Goal: Task Accomplishment & Management: Manage account settings

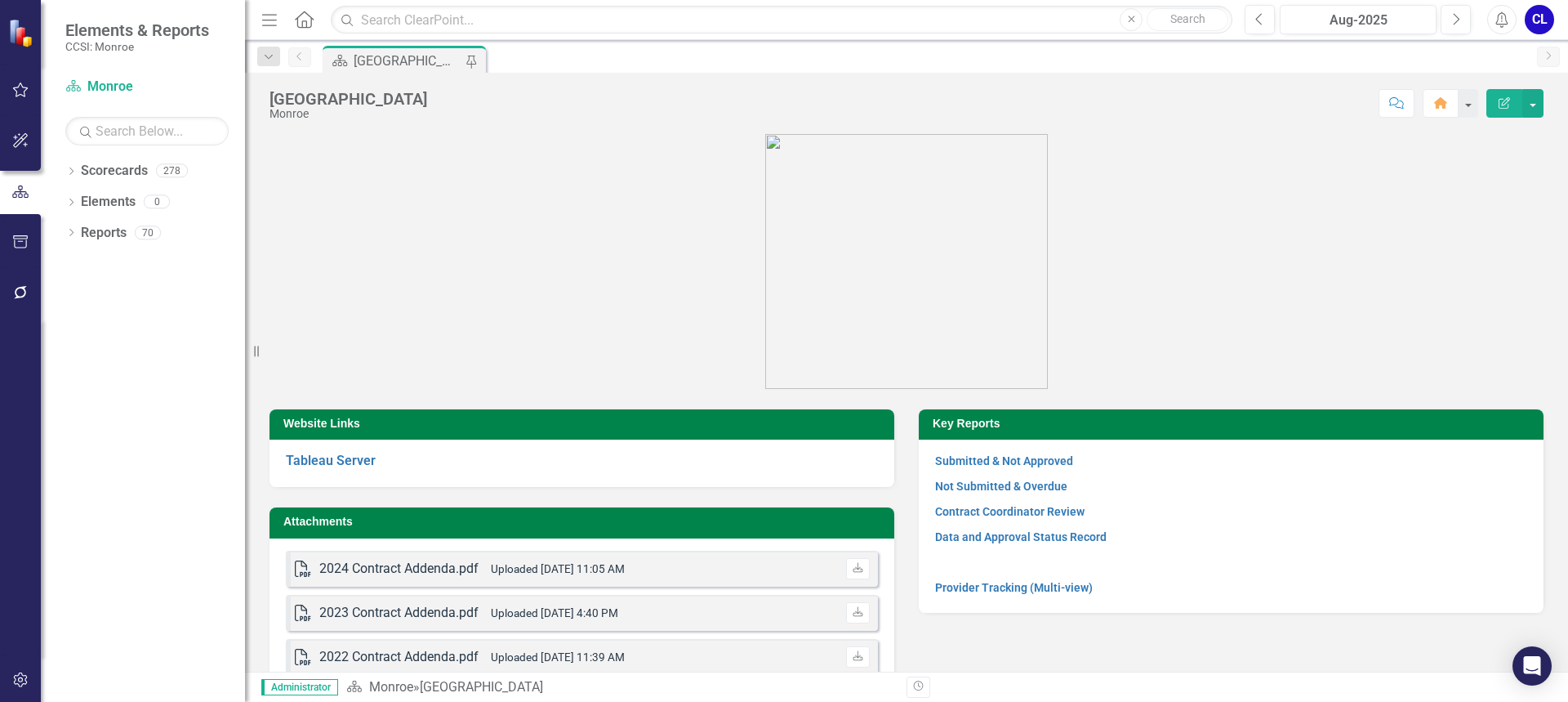
click at [22, 676] on icon "button" at bounding box center [20, 679] width 17 height 13
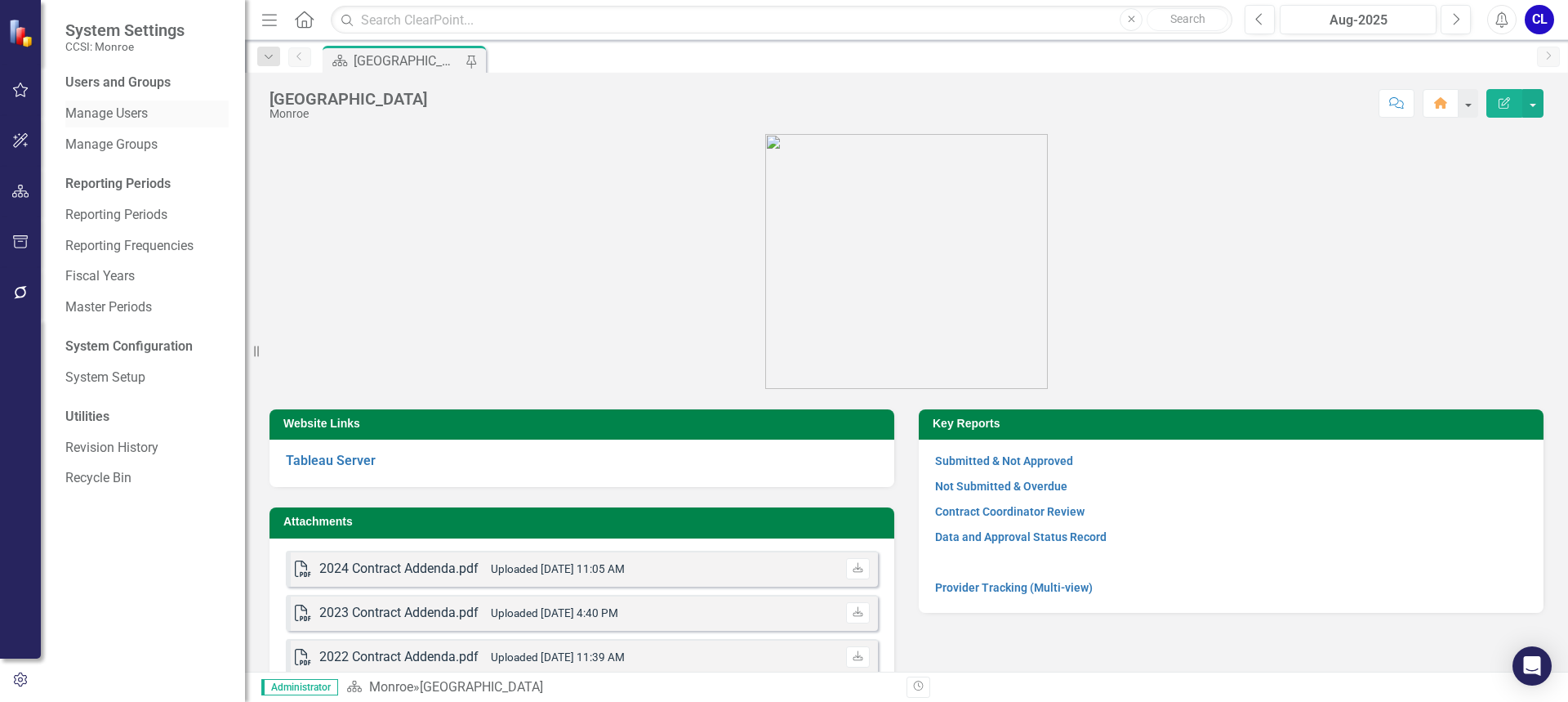
click at [147, 110] on link "Manage Users" at bounding box center [147, 114] width 163 height 19
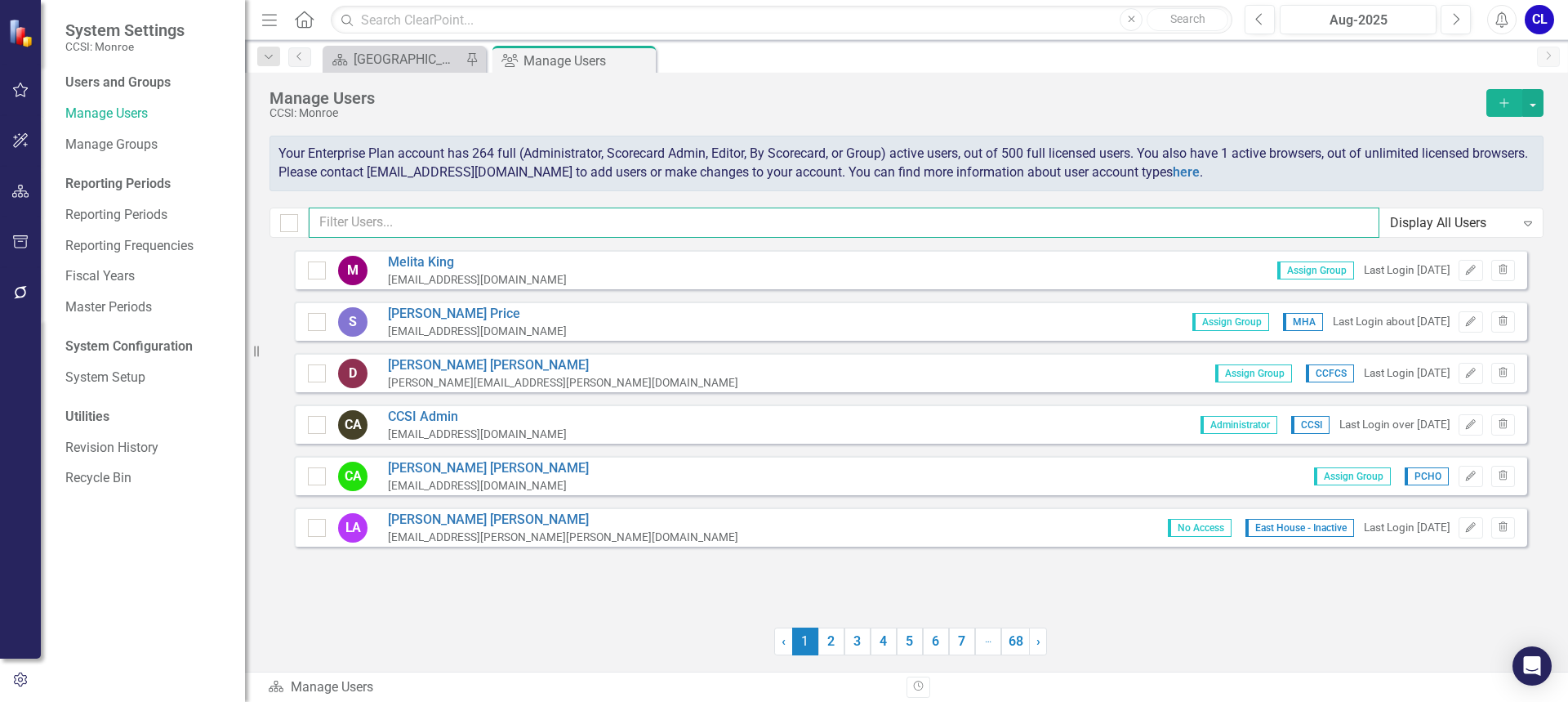
click at [500, 217] on input "text" at bounding box center [843, 222] width 1071 height 30
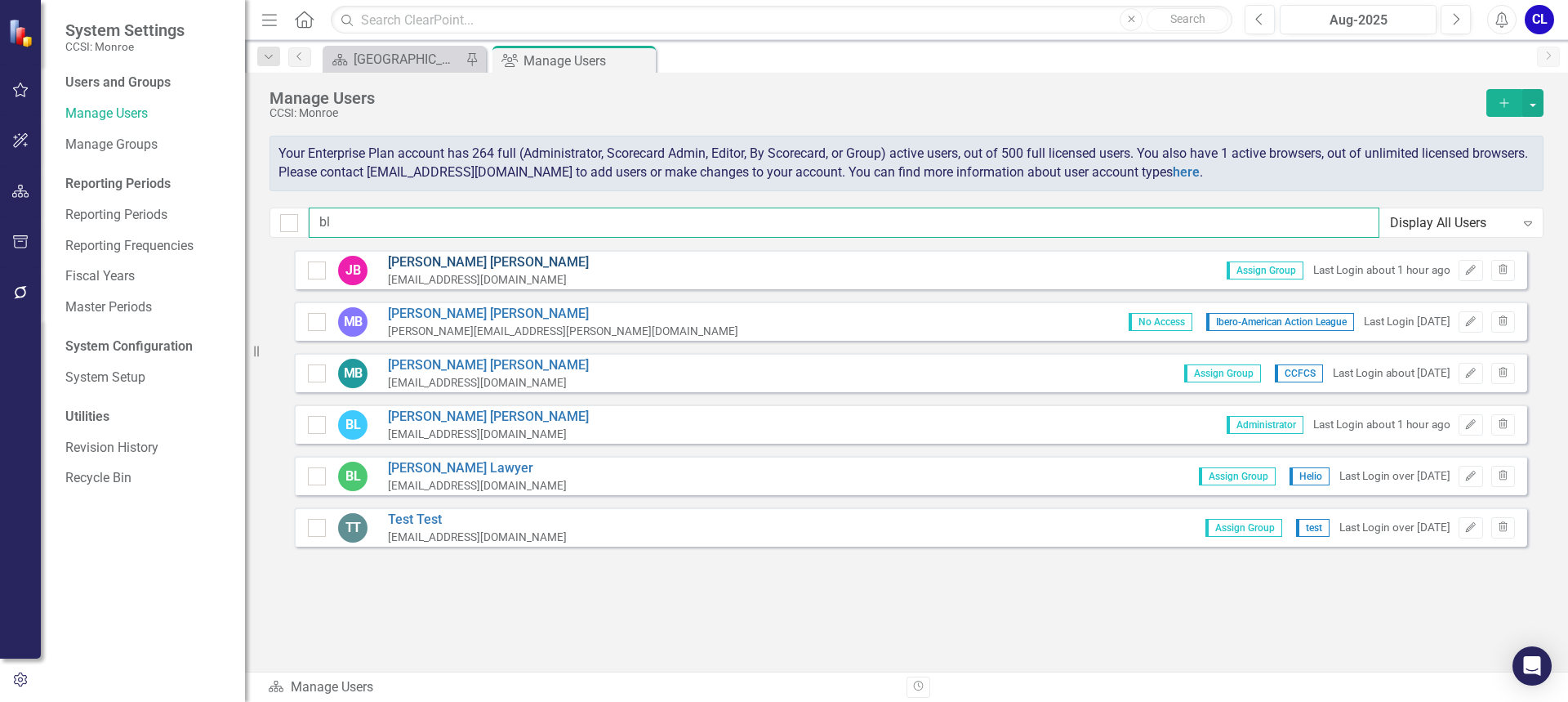
type input "bl"
click at [468, 265] on link "[PERSON_NAME]" at bounding box center [488, 262] width 201 height 19
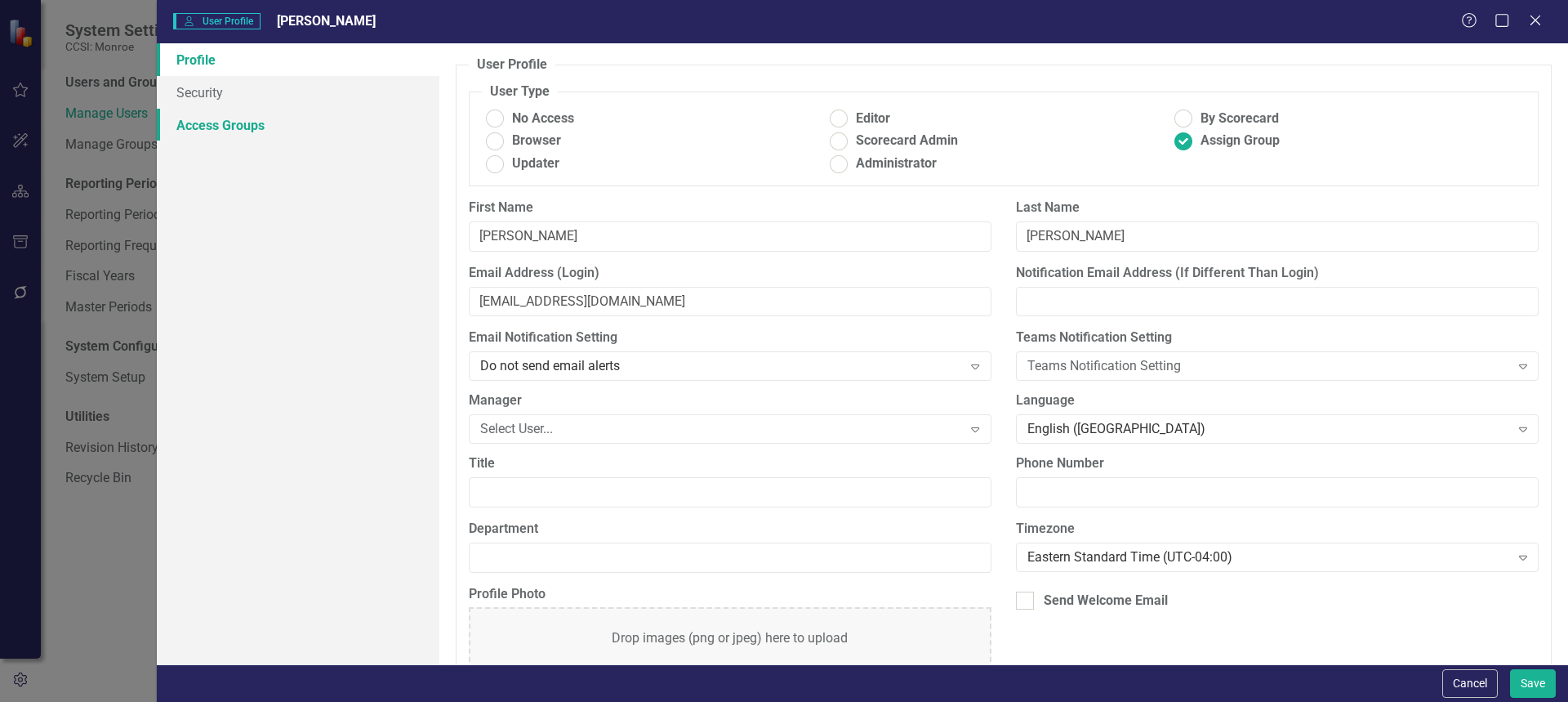
click at [220, 133] on link "Access Groups" at bounding box center [298, 125] width 283 height 33
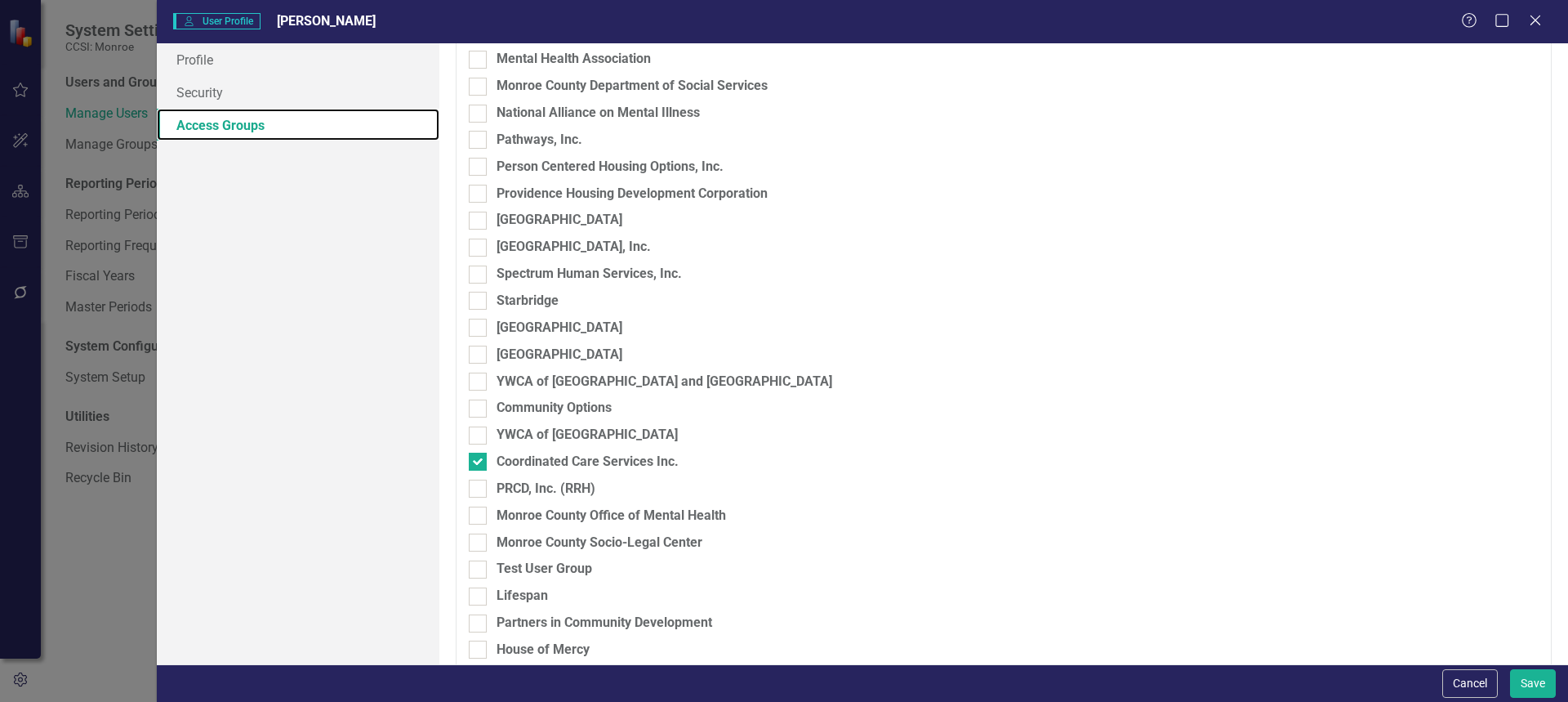
scroll to position [738, 0]
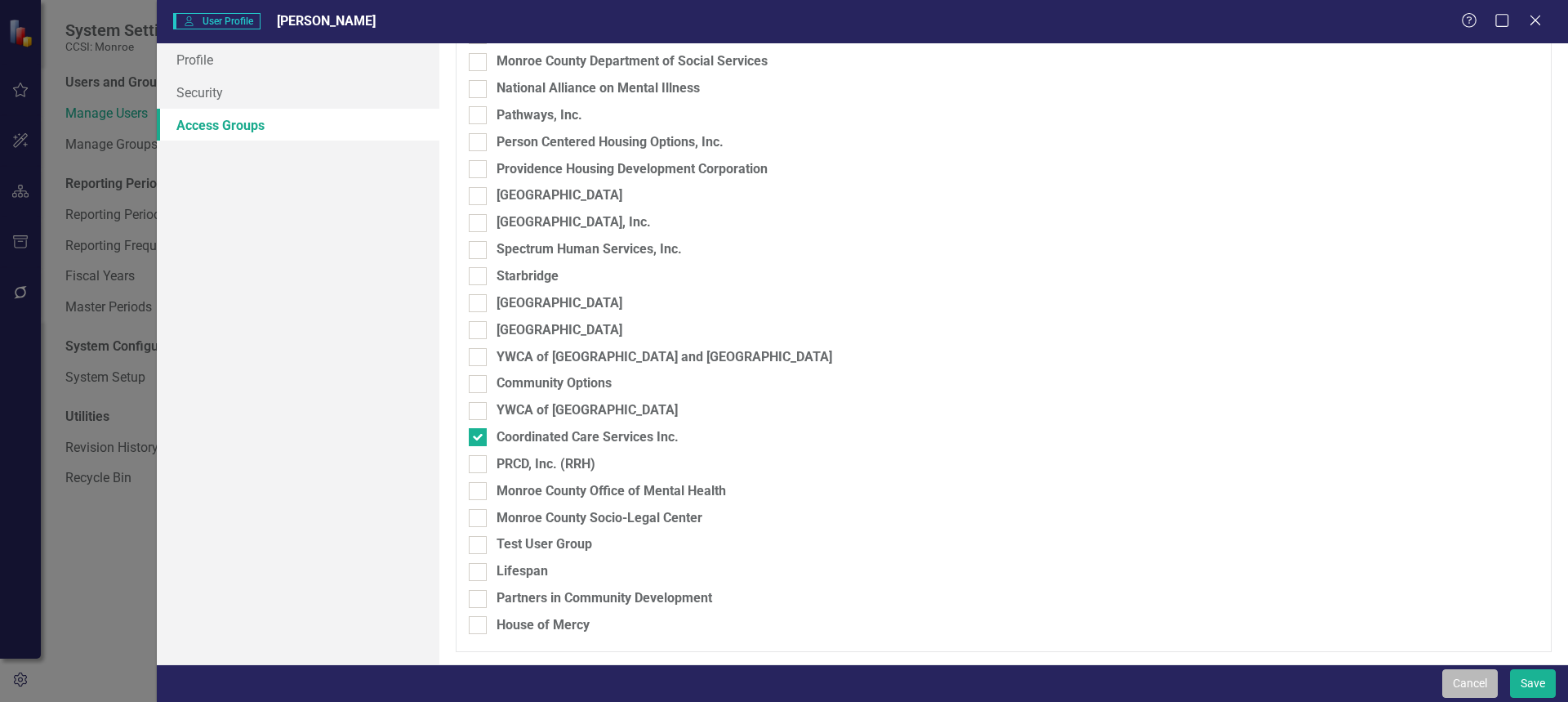
click at [1462, 689] on button "Cancel" at bounding box center [1469, 683] width 56 height 28
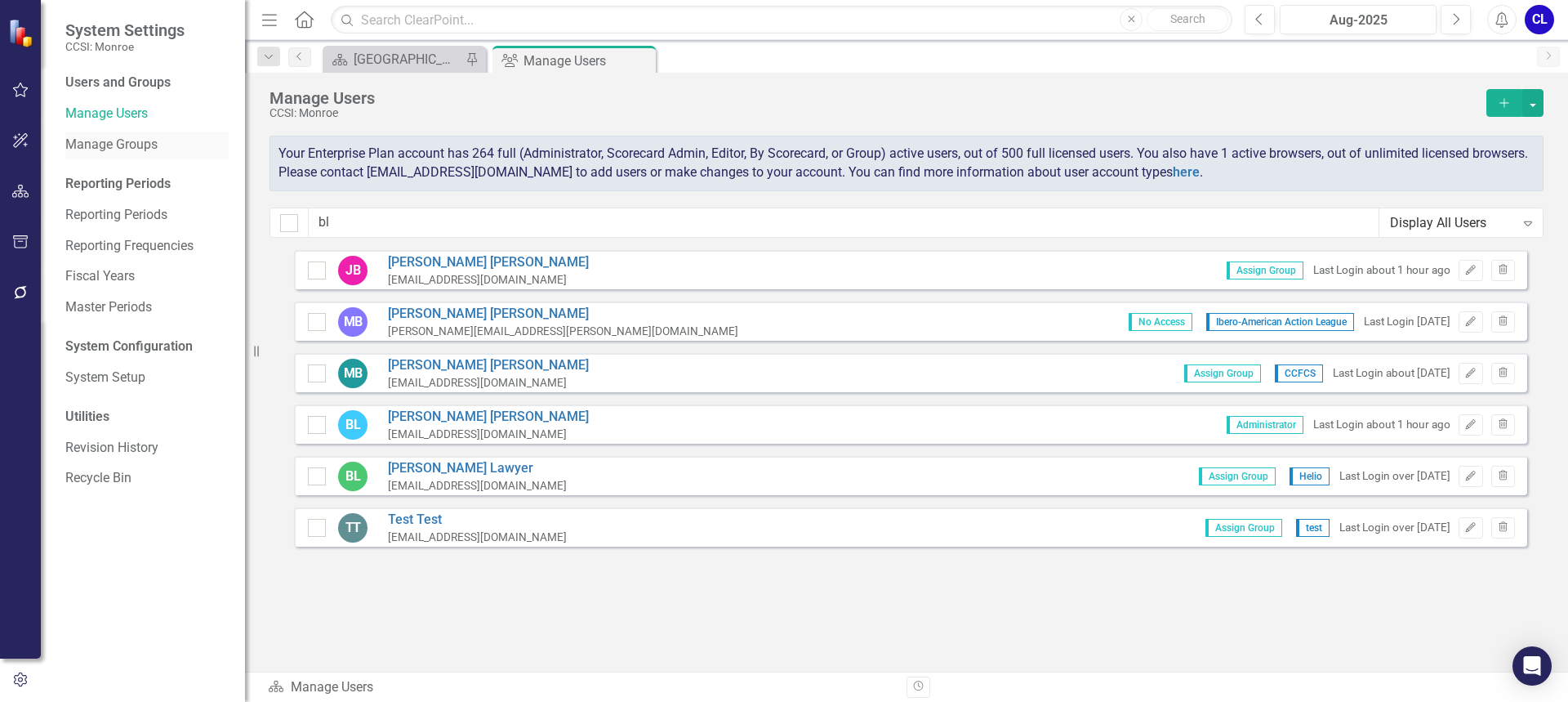
click at [133, 140] on link "Manage Groups" at bounding box center [147, 145] width 163 height 19
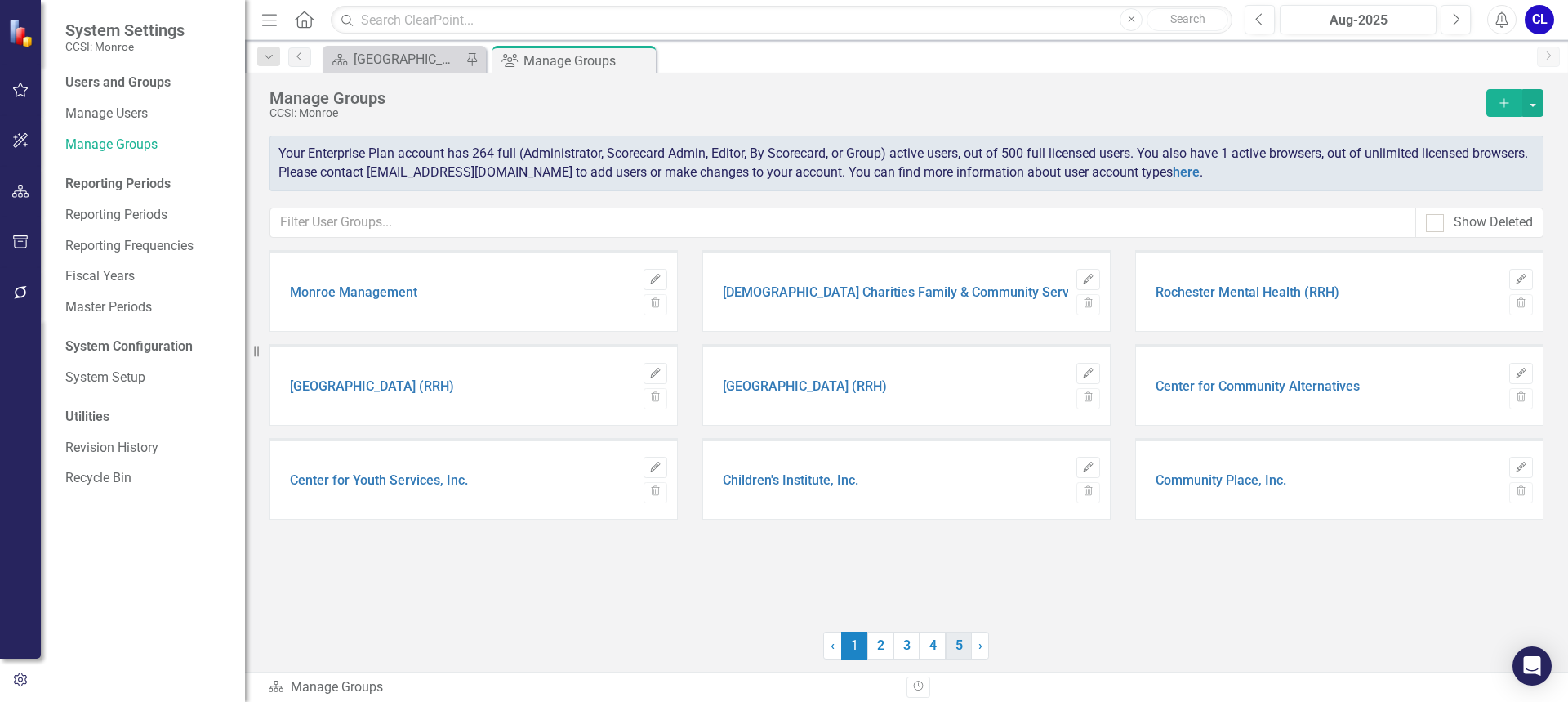
click at [960, 647] on link "5" at bounding box center [958, 645] width 26 height 27
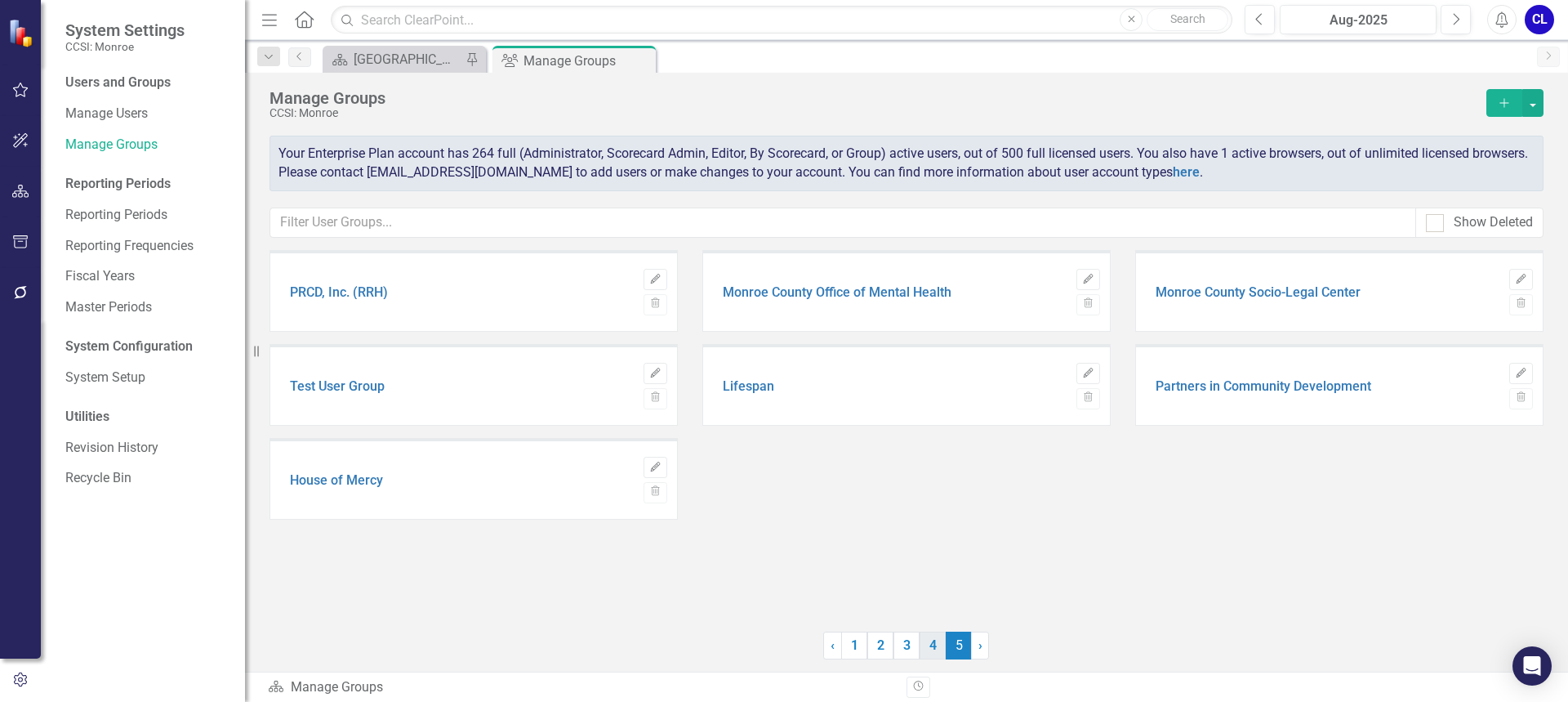
click at [935, 646] on link "4" at bounding box center [932, 645] width 26 height 27
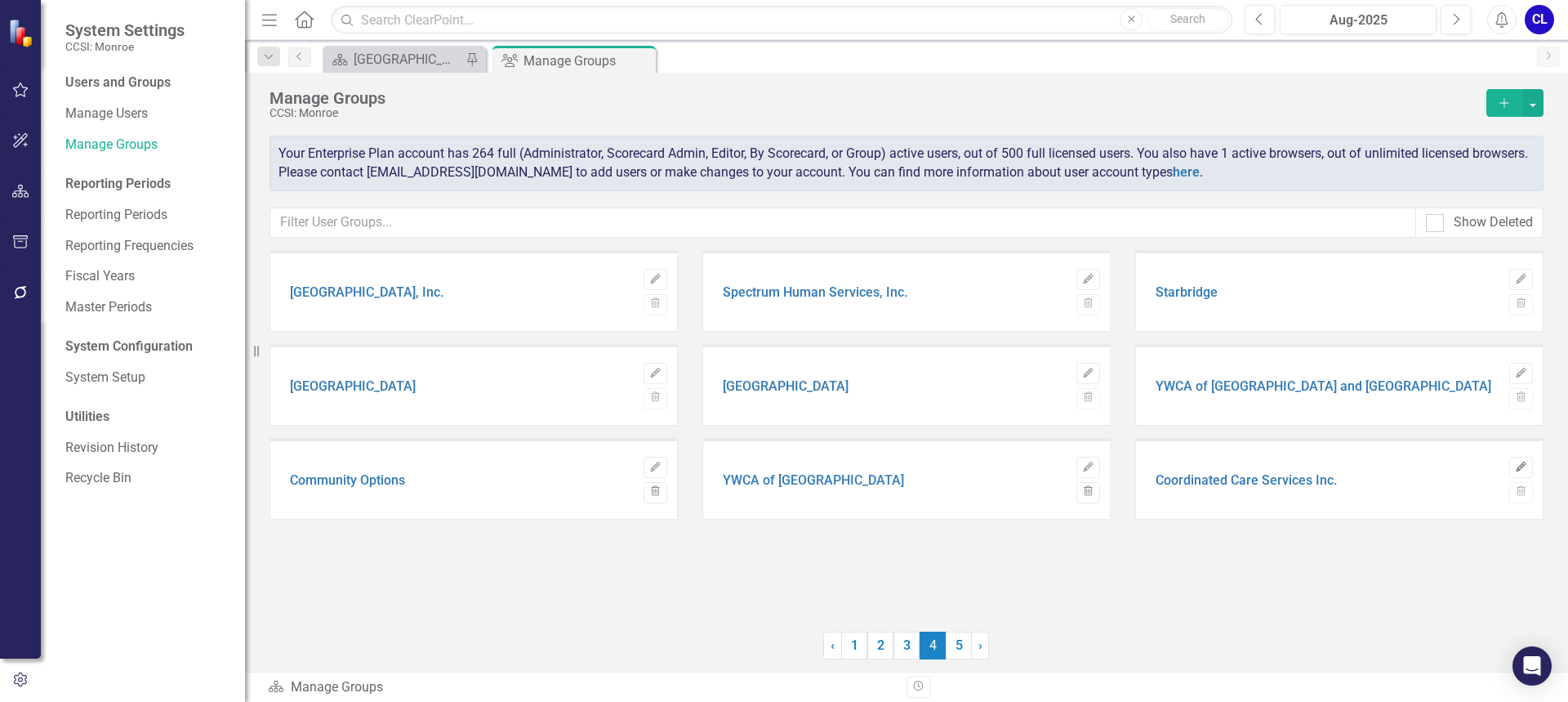
click at [1521, 466] on icon "button" at bounding box center [1521, 466] width 10 height 10
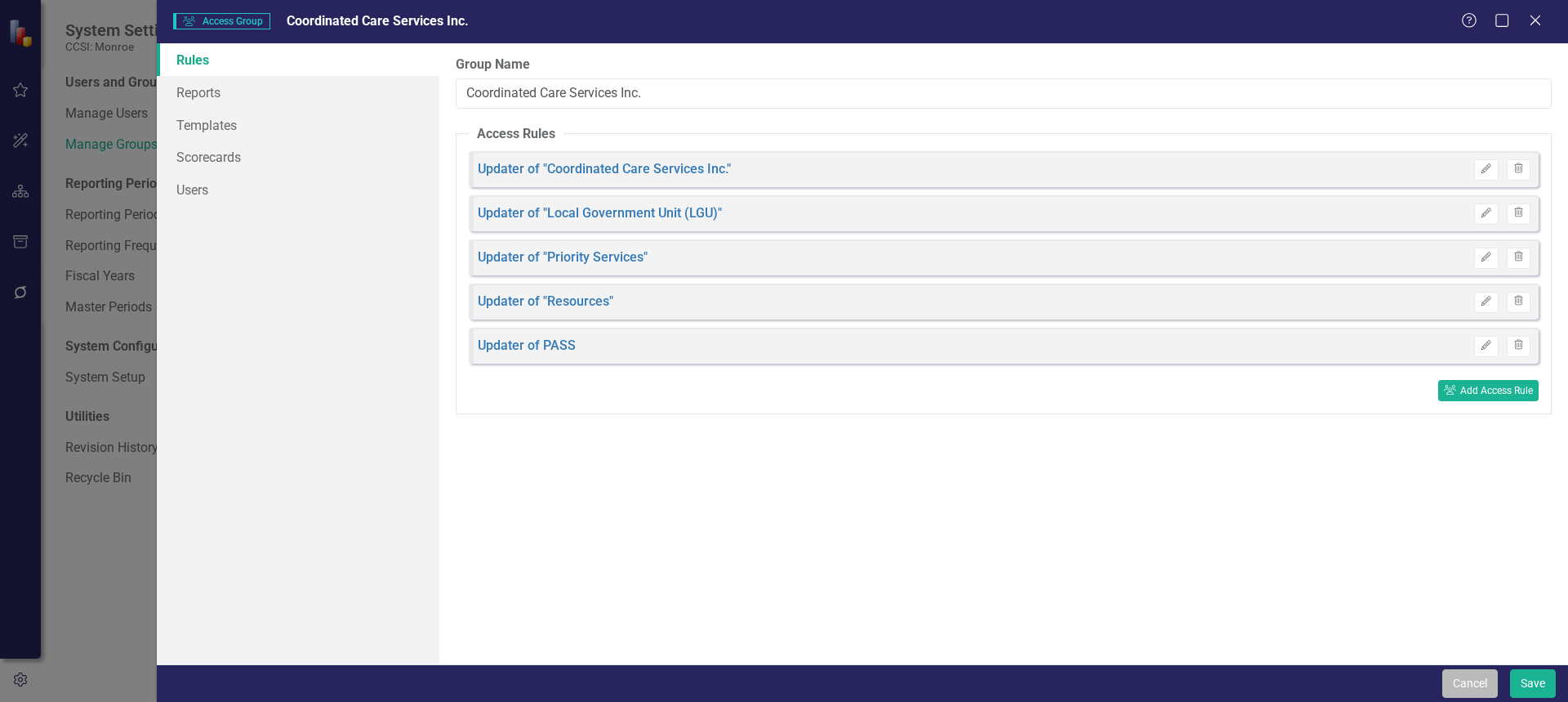
click at [1472, 685] on button "Cancel" at bounding box center [1469, 683] width 56 height 28
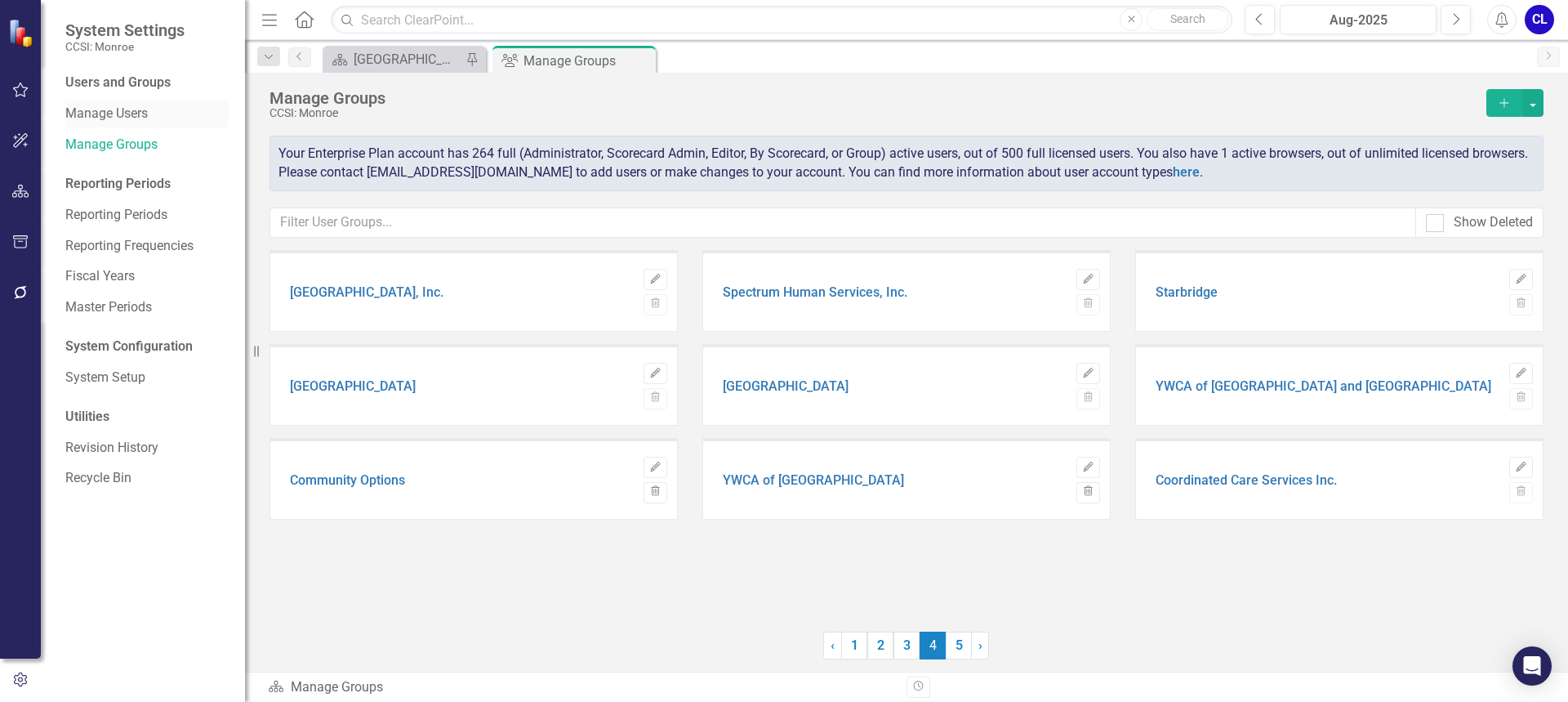
click at [107, 117] on link "Manage Users" at bounding box center [147, 114] width 163 height 19
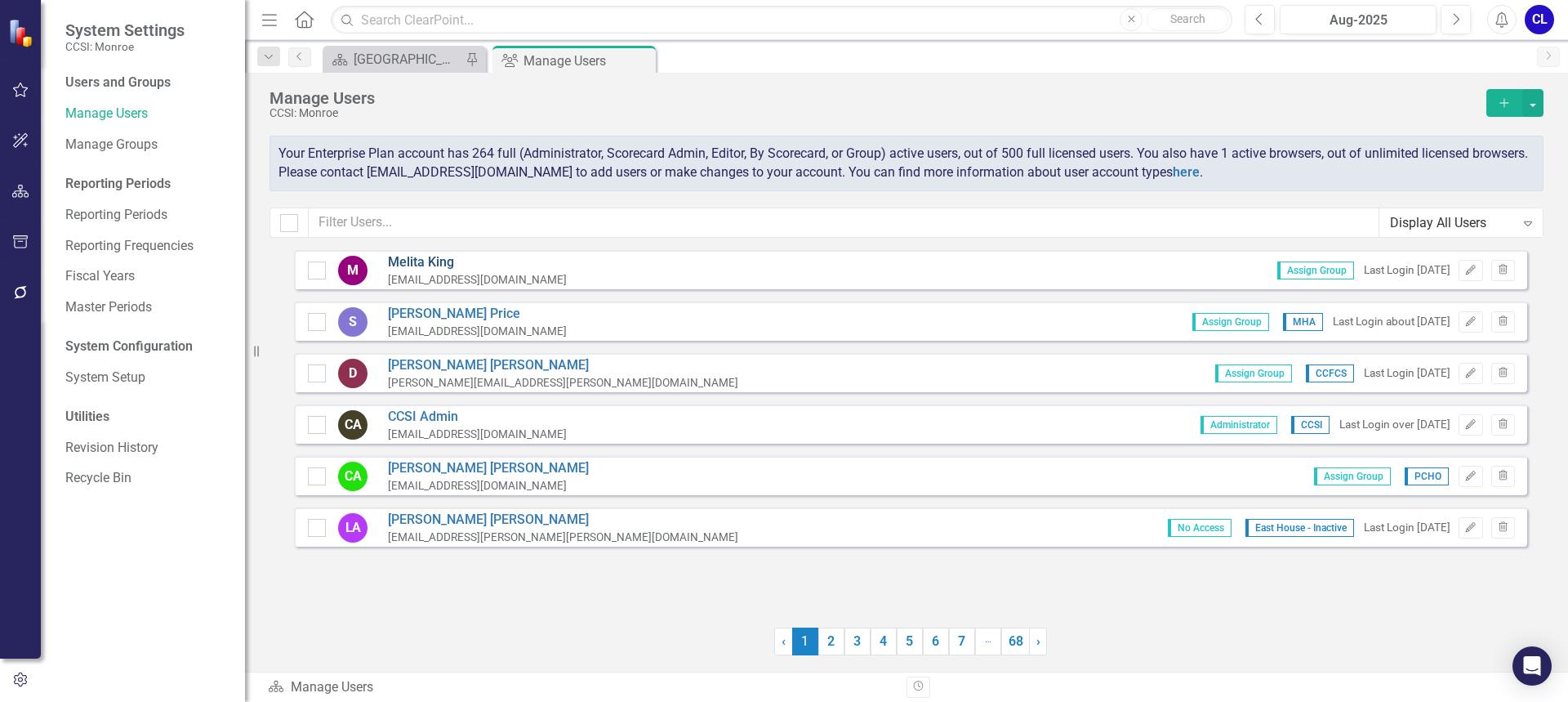
click at [420, 259] on link "[PERSON_NAME]" at bounding box center [477, 262] width 179 height 19
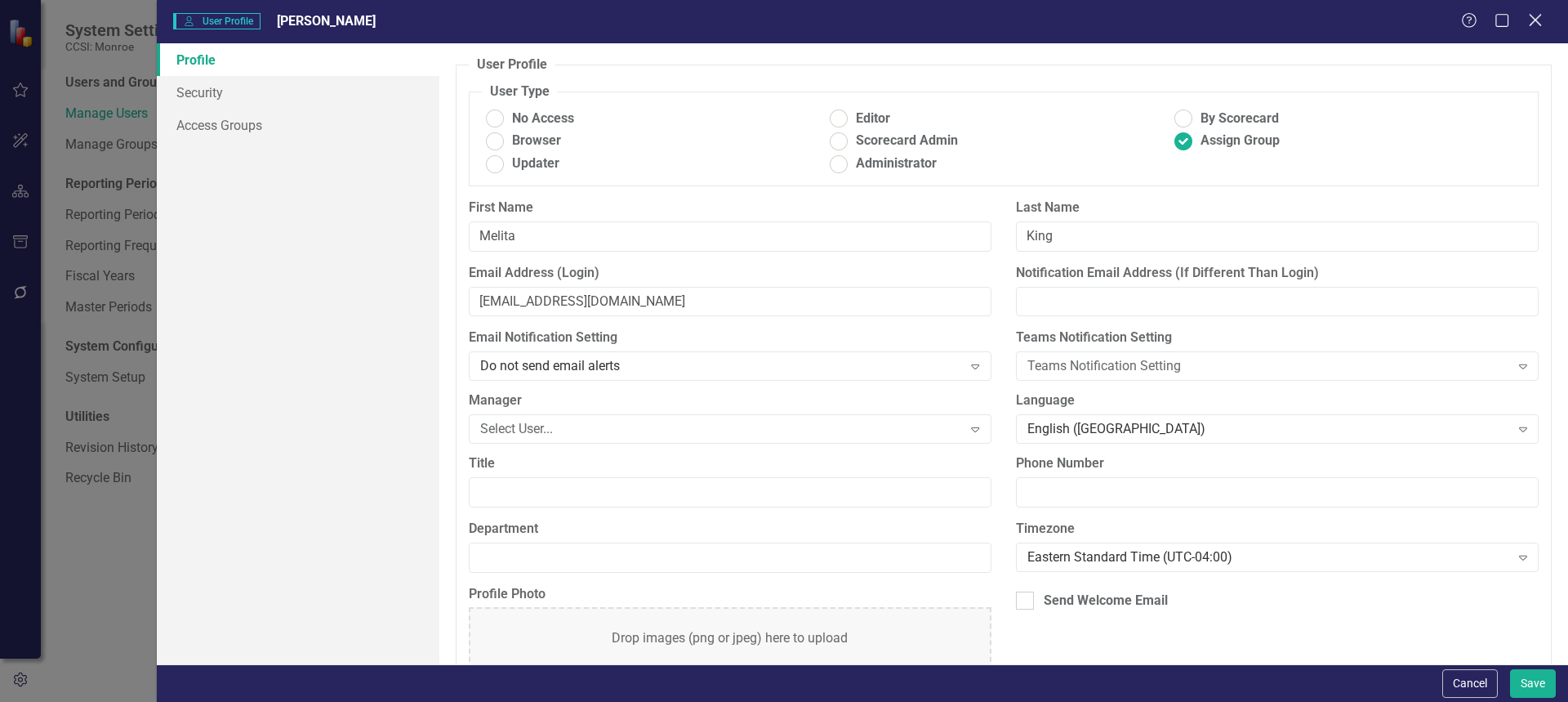
click at [1532, 19] on icon "Close" at bounding box center [1534, 19] width 20 height 16
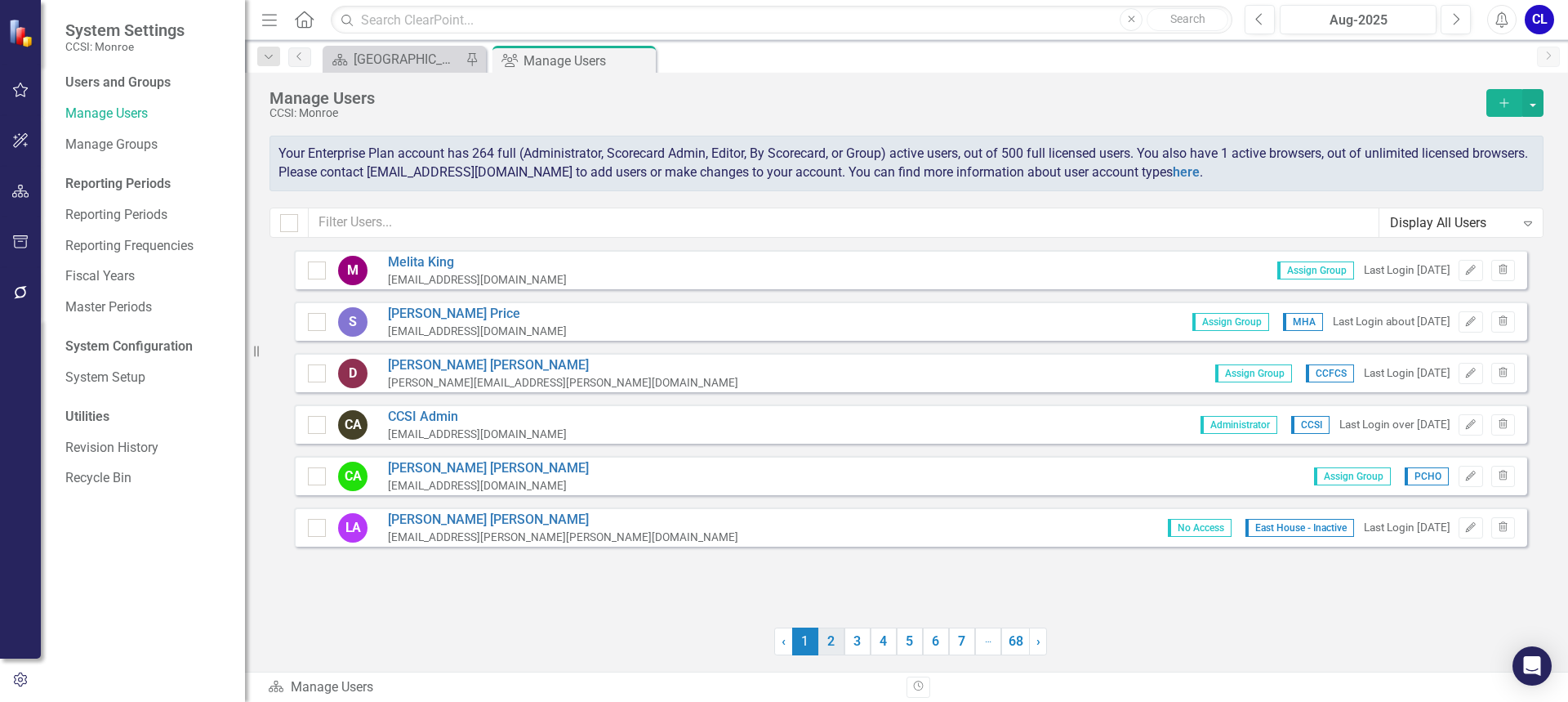
click at [828, 642] on link "2" at bounding box center [831, 641] width 26 height 27
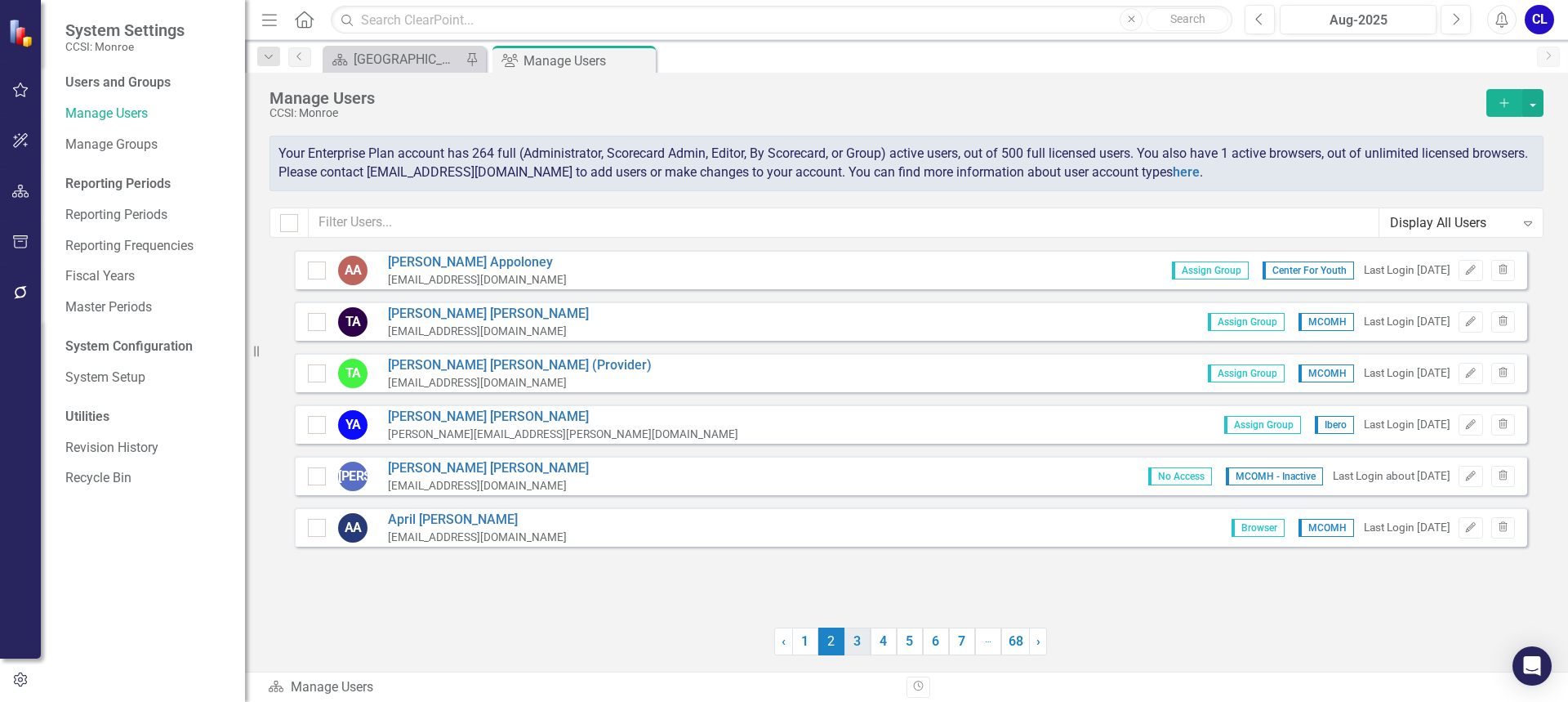
click at [849, 639] on link "3" at bounding box center [857, 641] width 26 height 27
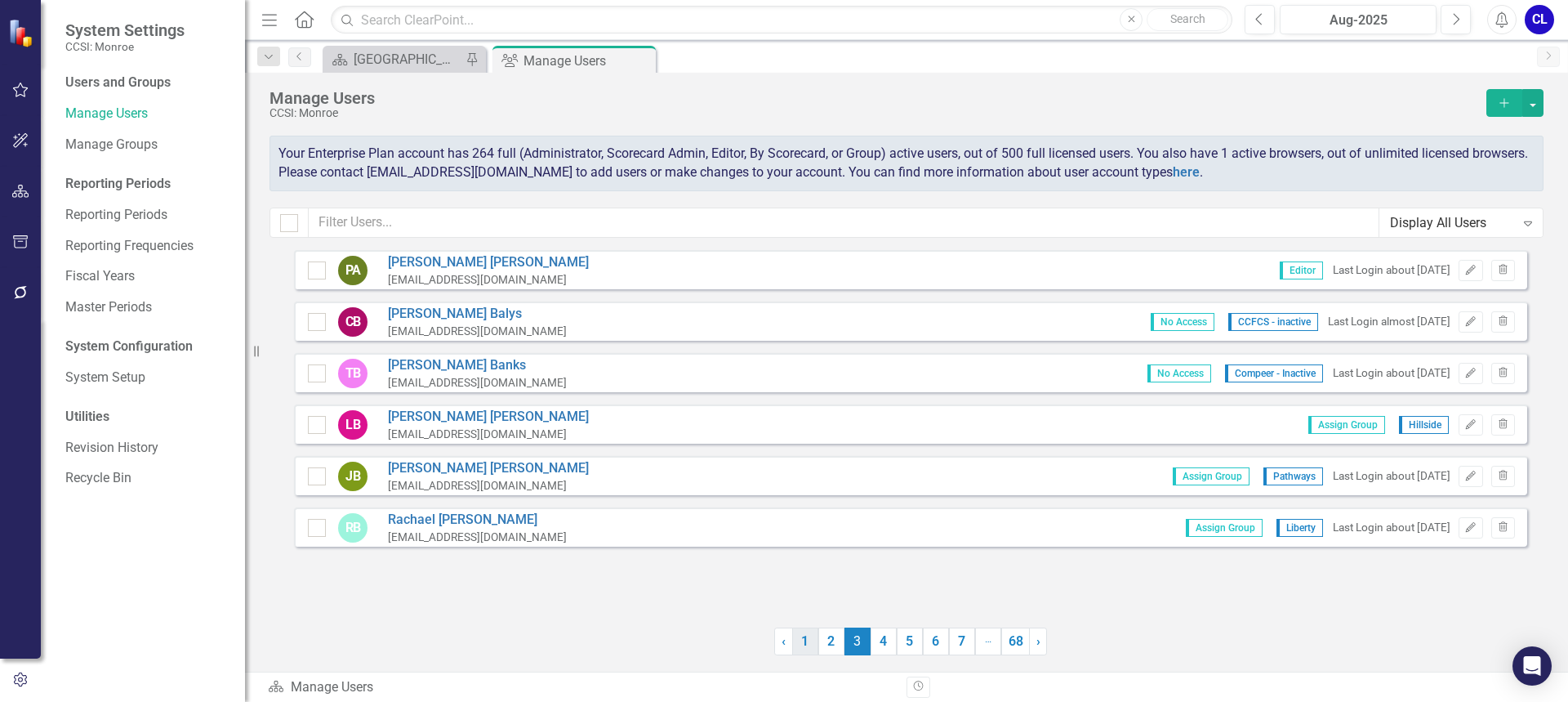
click at [811, 639] on link "1" at bounding box center [805, 641] width 26 height 27
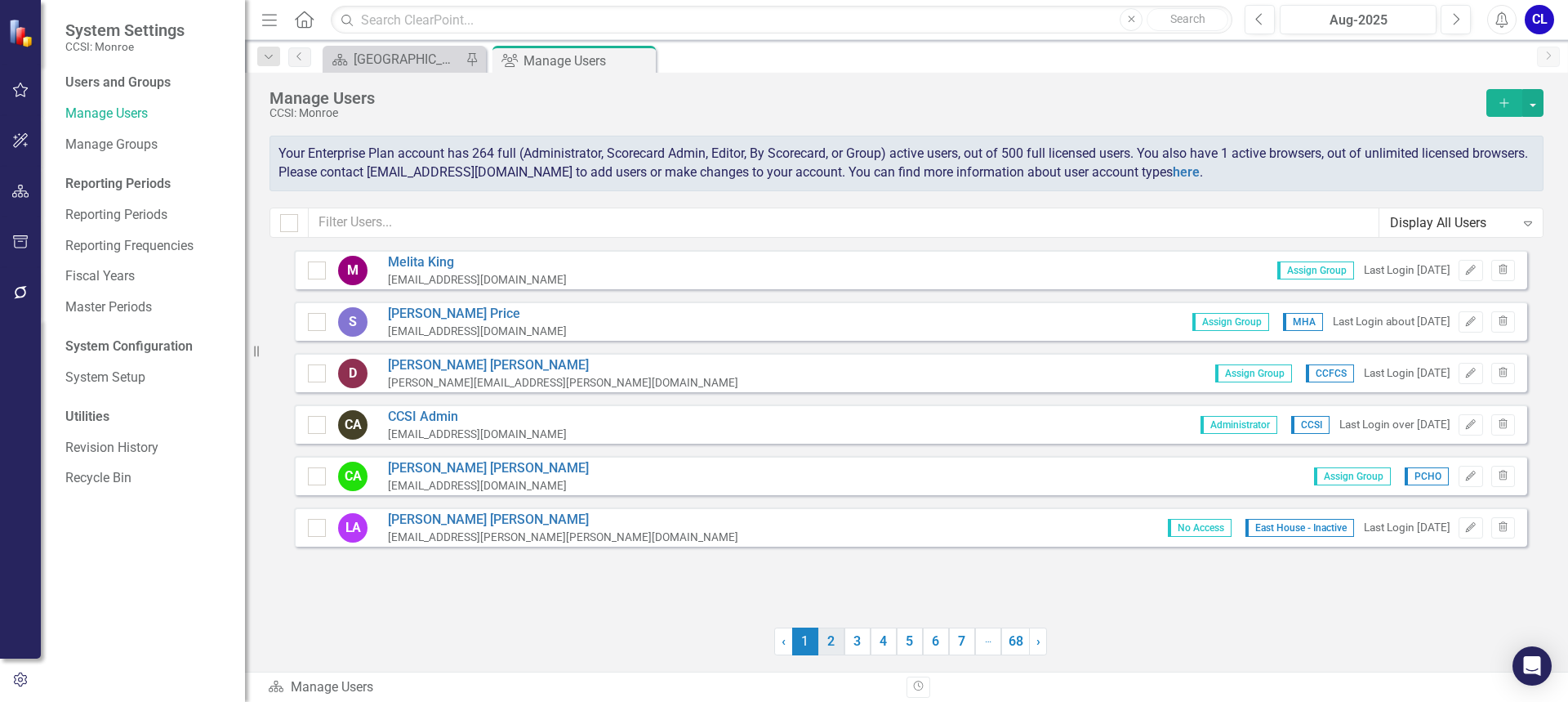
click at [831, 636] on link "2" at bounding box center [831, 641] width 26 height 27
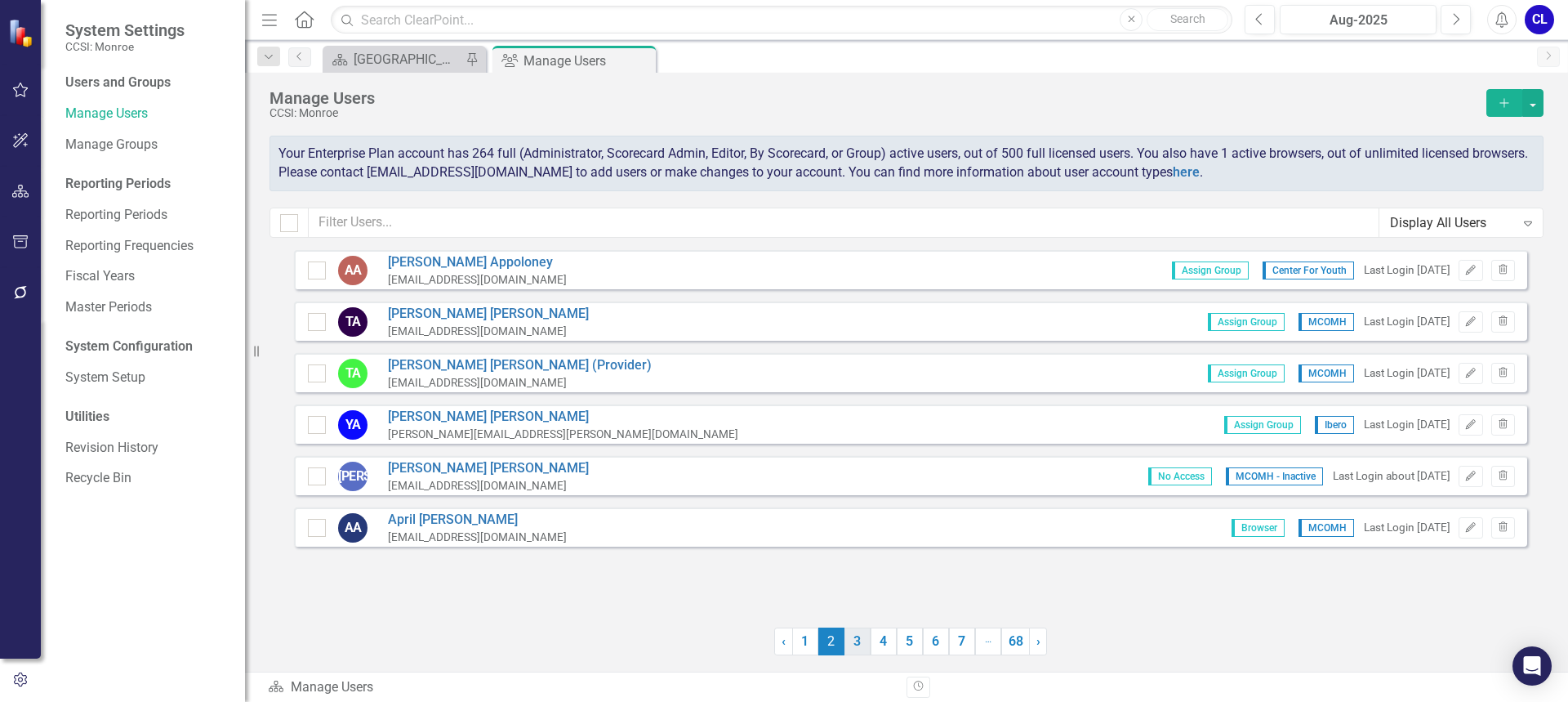
click at [862, 638] on link "3" at bounding box center [857, 641] width 26 height 27
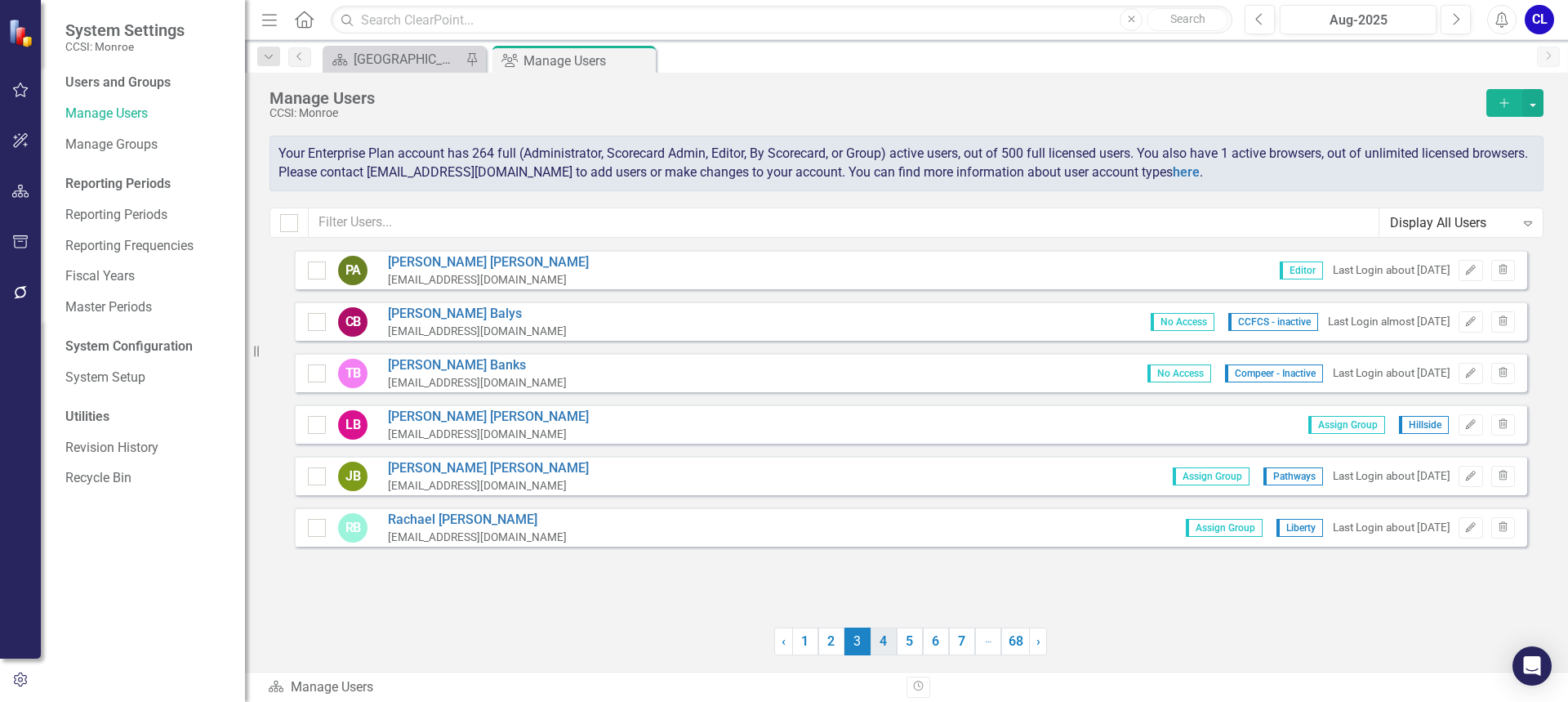
click at [874, 639] on link "4" at bounding box center [883, 641] width 26 height 27
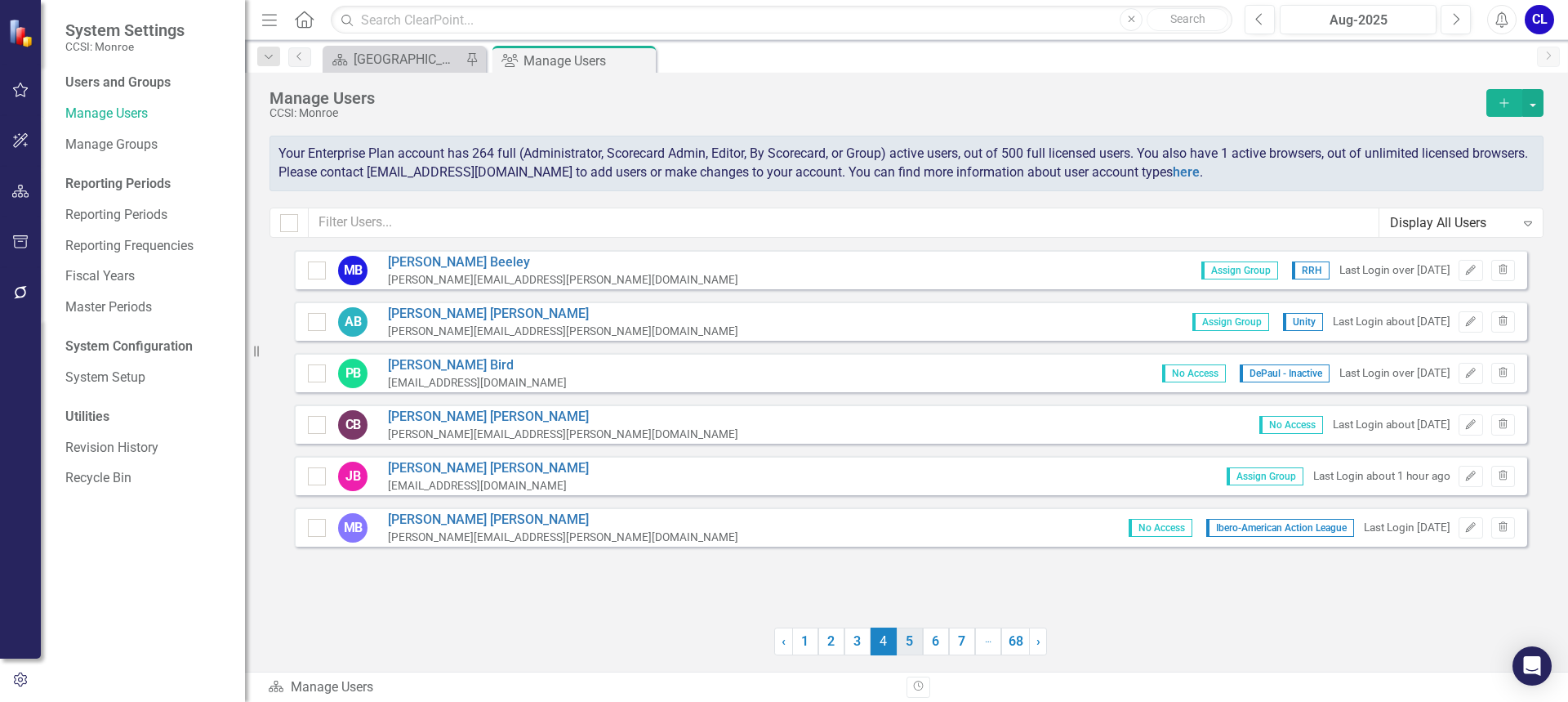
click at [903, 643] on link "5" at bounding box center [909, 641] width 26 height 27
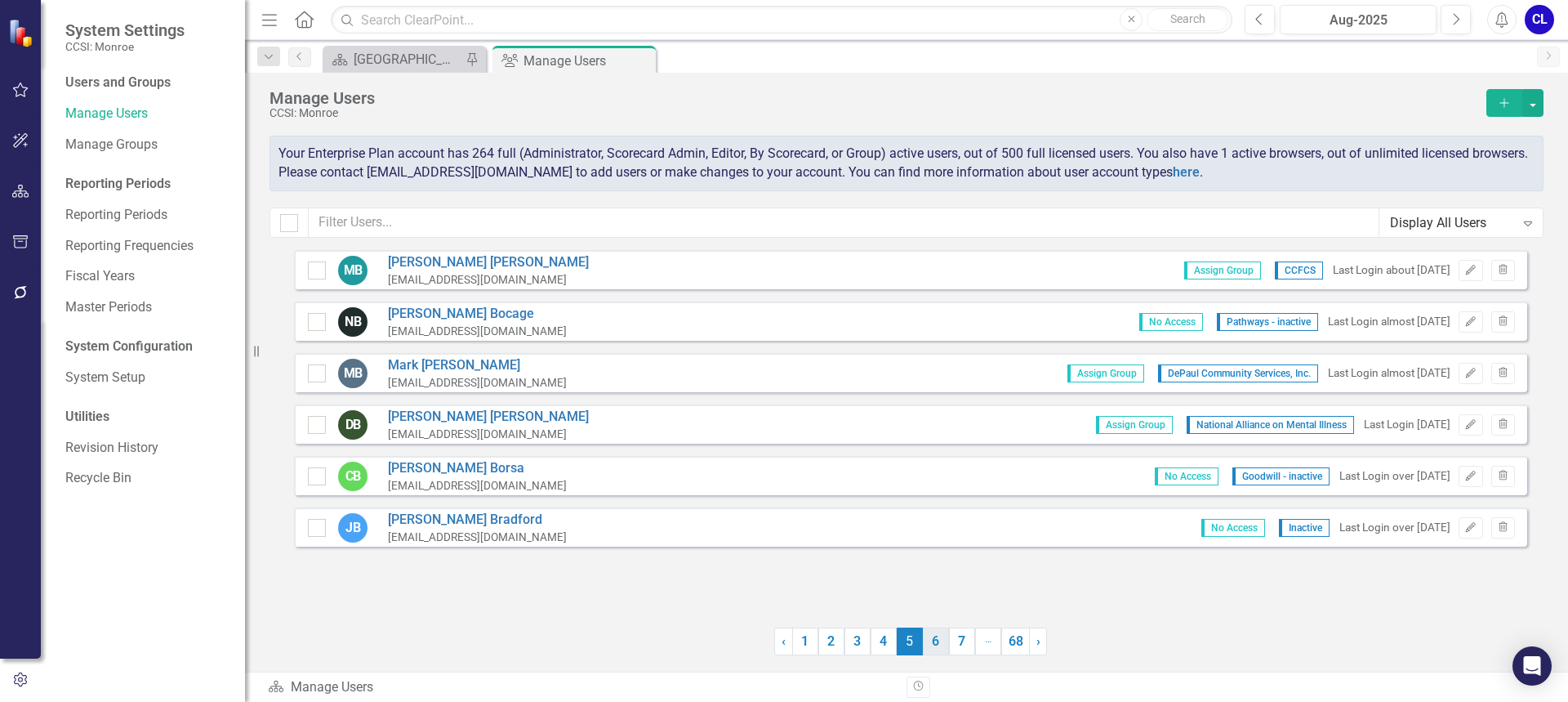
click at [927, 640] on link "6" at bounding box center [936, 641] width 26 height 27
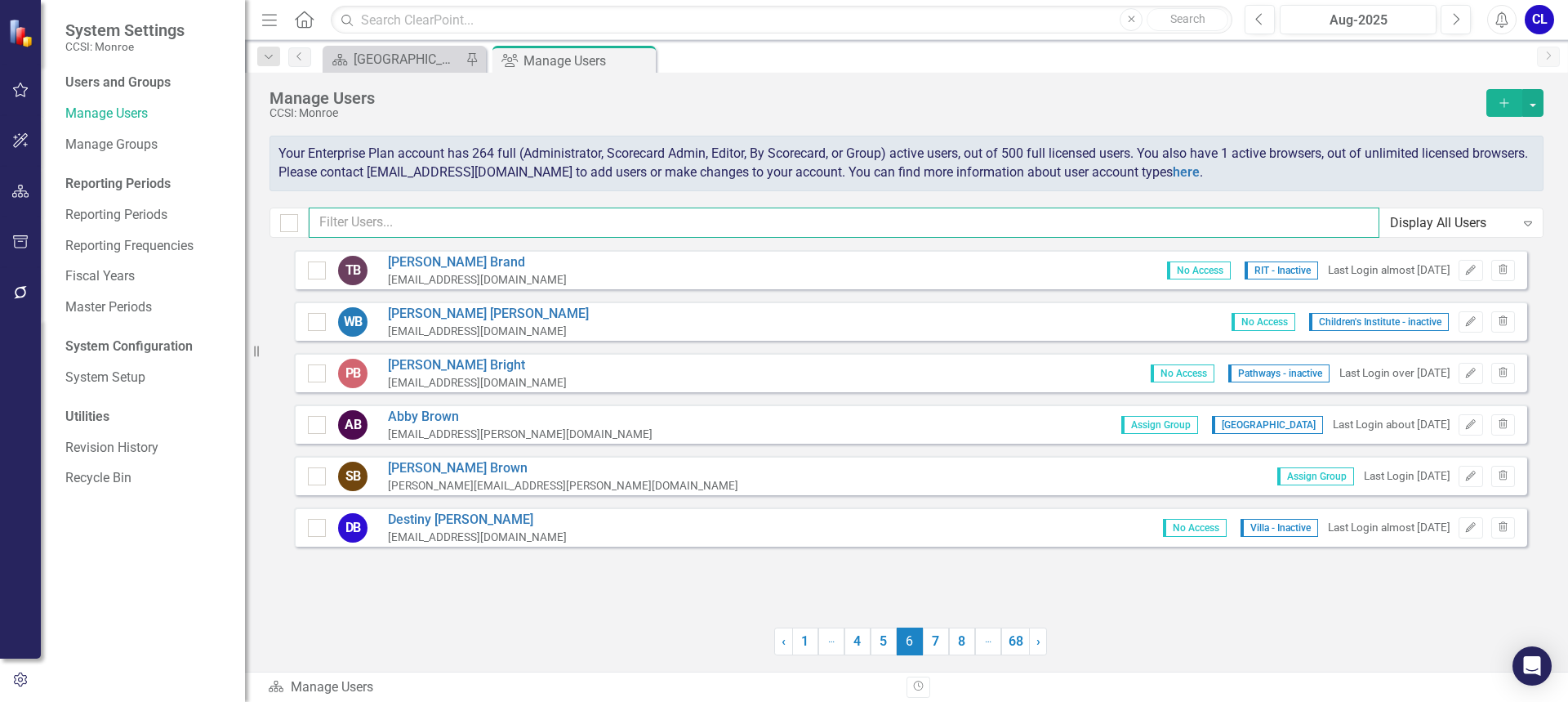
click at [353, 229] on input "text" at bounding box center [843, 222] width 1071 height 30
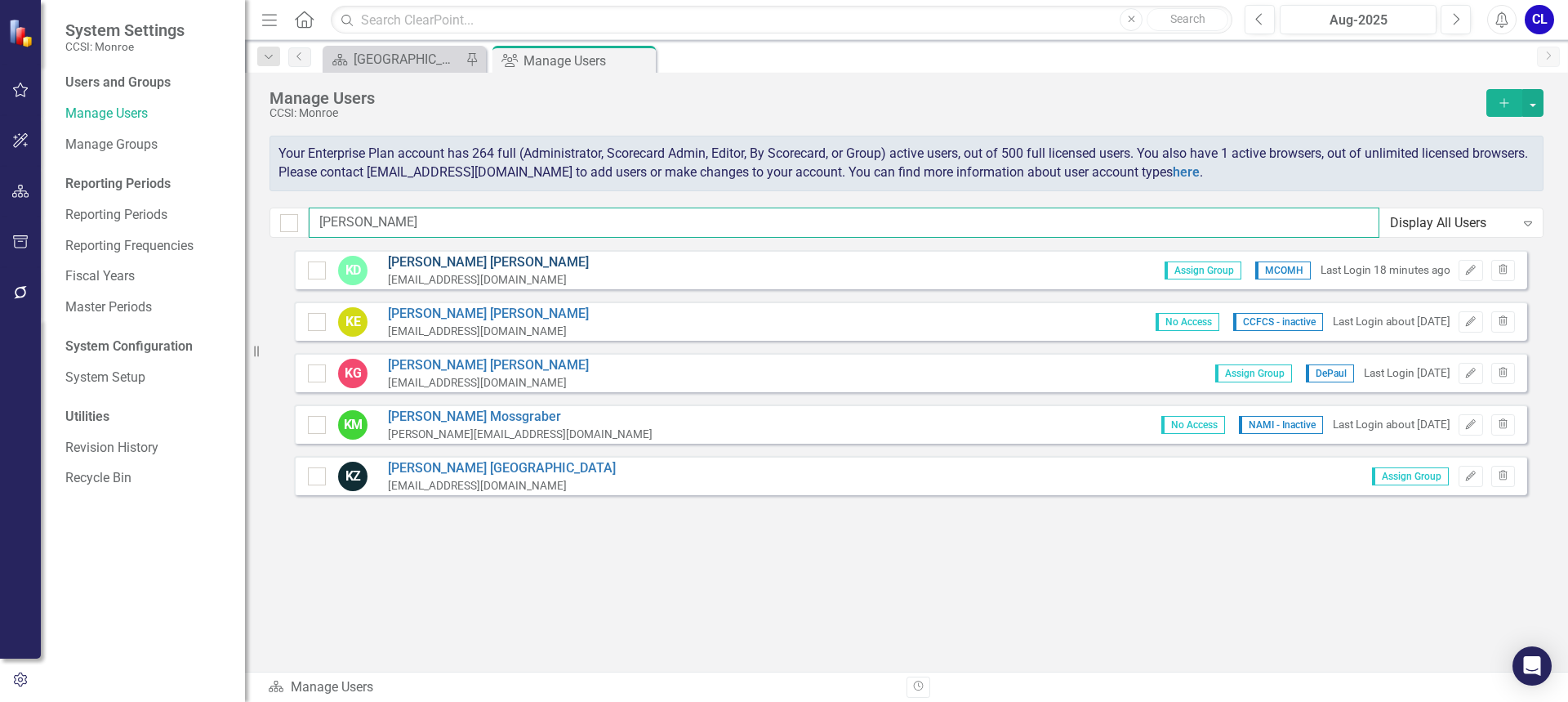
type input "[PERSON_NAME]"
click at [466, 259] on link "[PERSON_NAME]" at bounding box center [488, 262] width 201 height 19
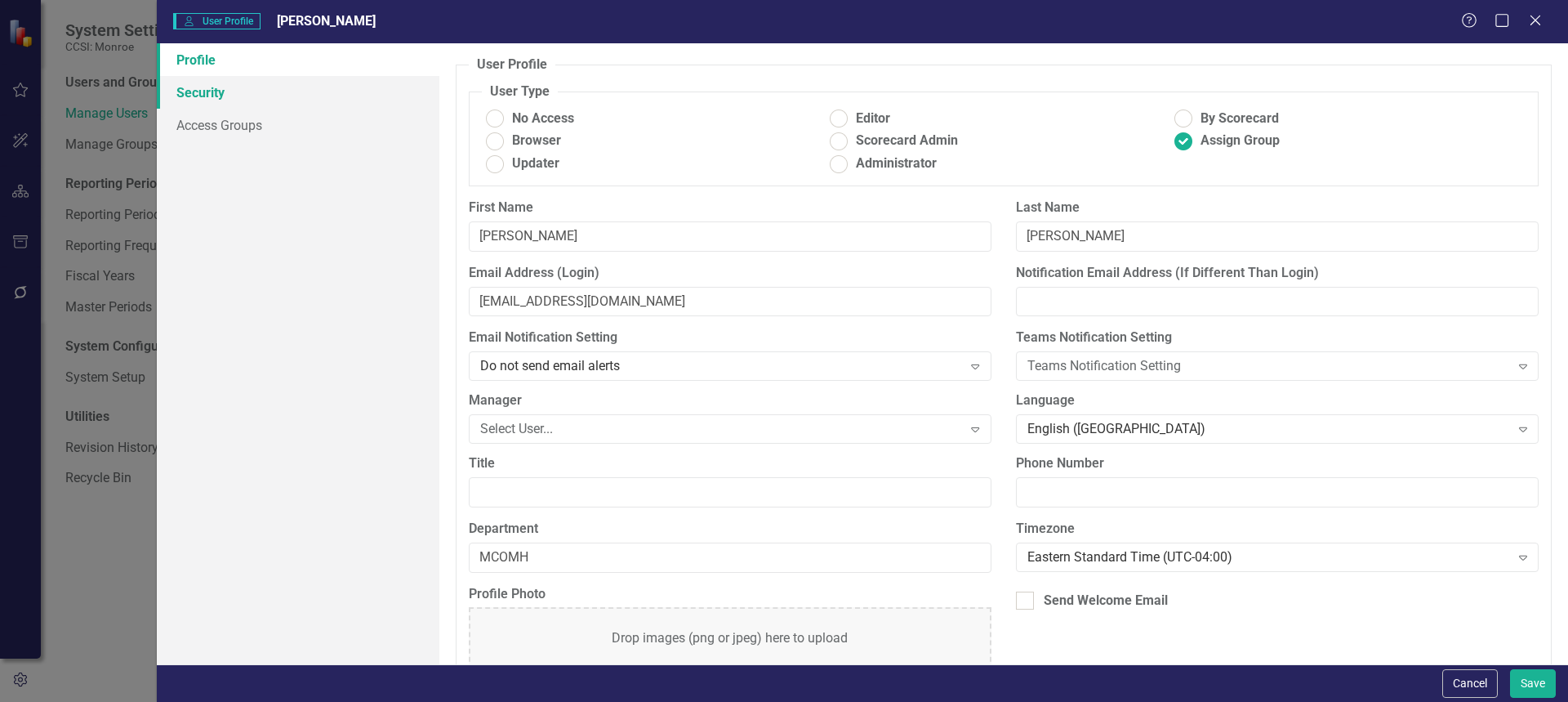
click at [287, 97] on link "Security" at bounding box center [298, 92] width 283 height 33
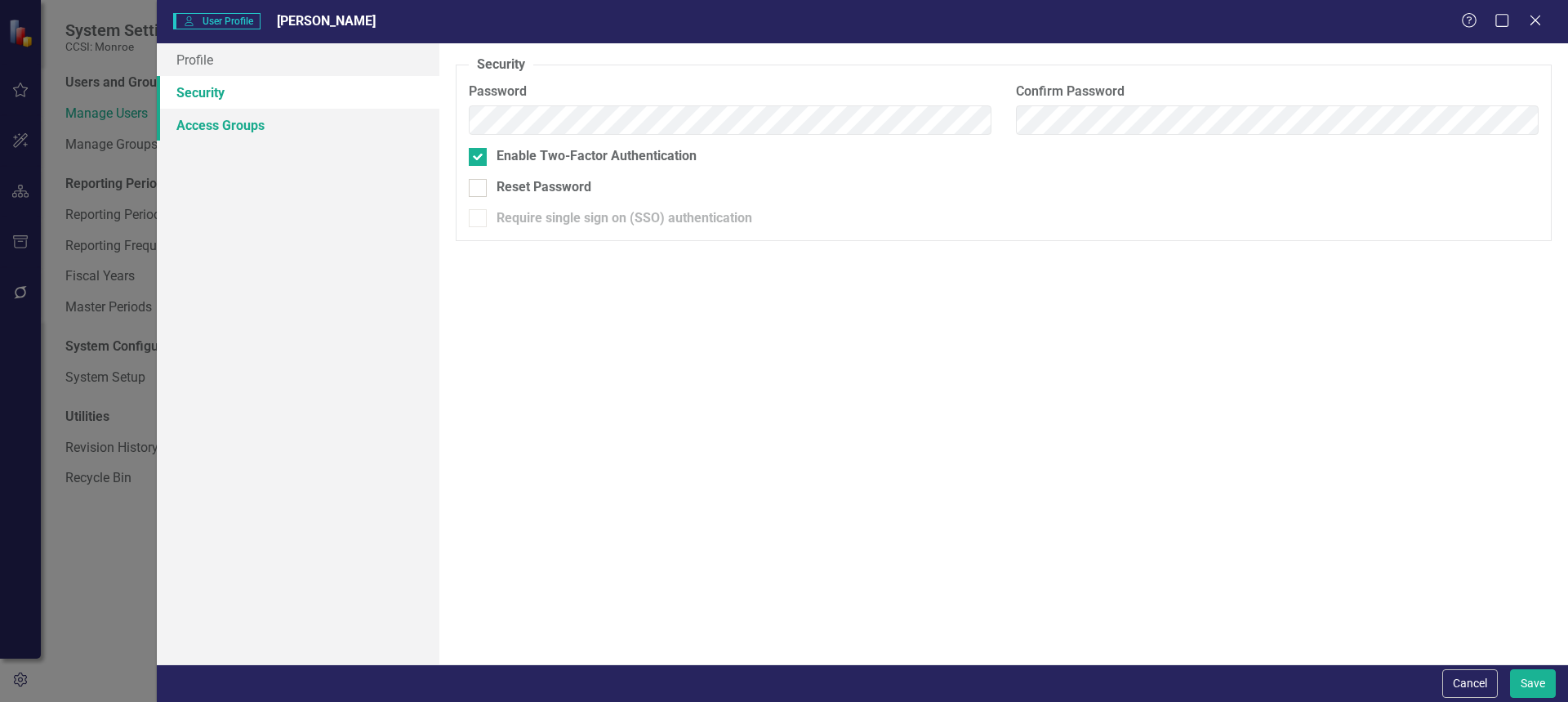
click at [283, 118] on link "Access Groups" at bounding box center [298, 125] width 283 height 33
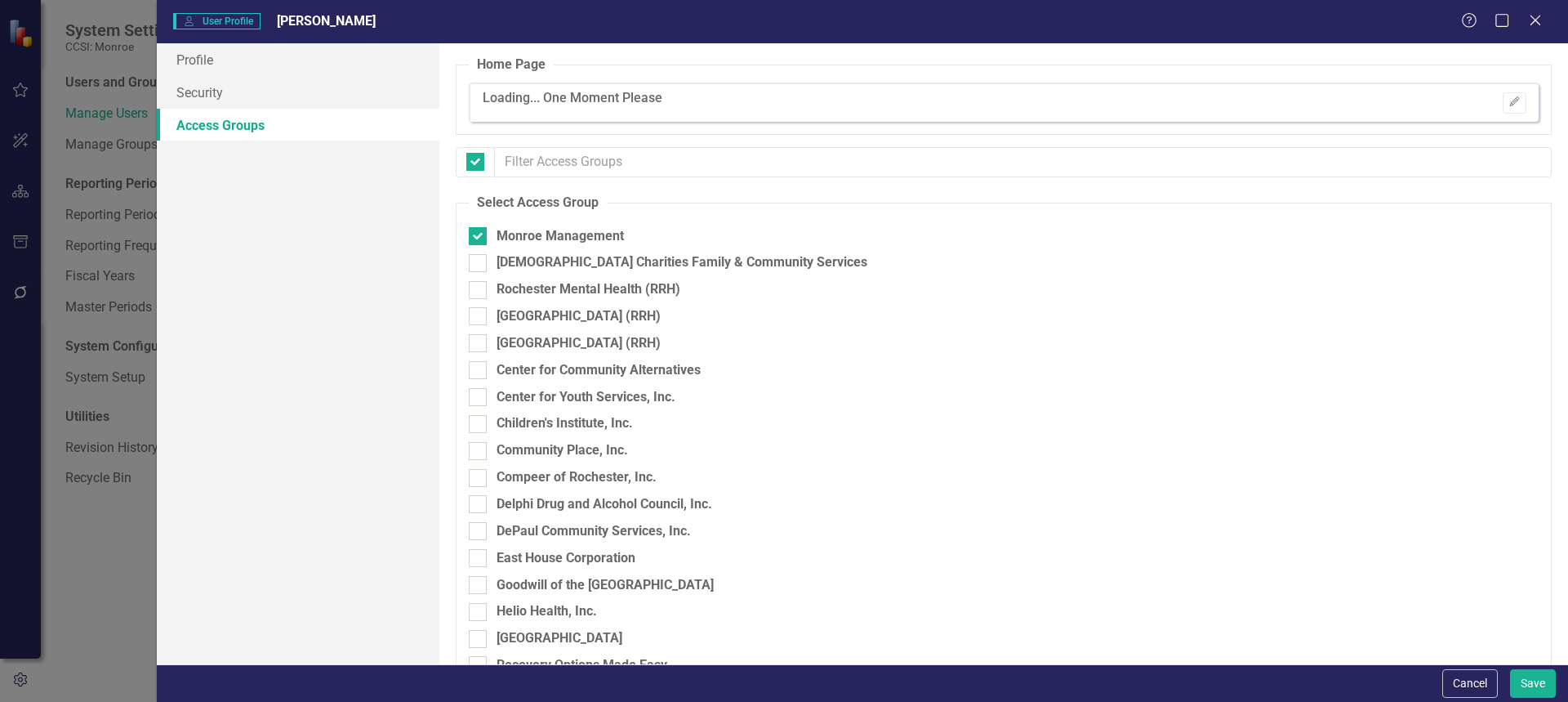
checkbox input "false"
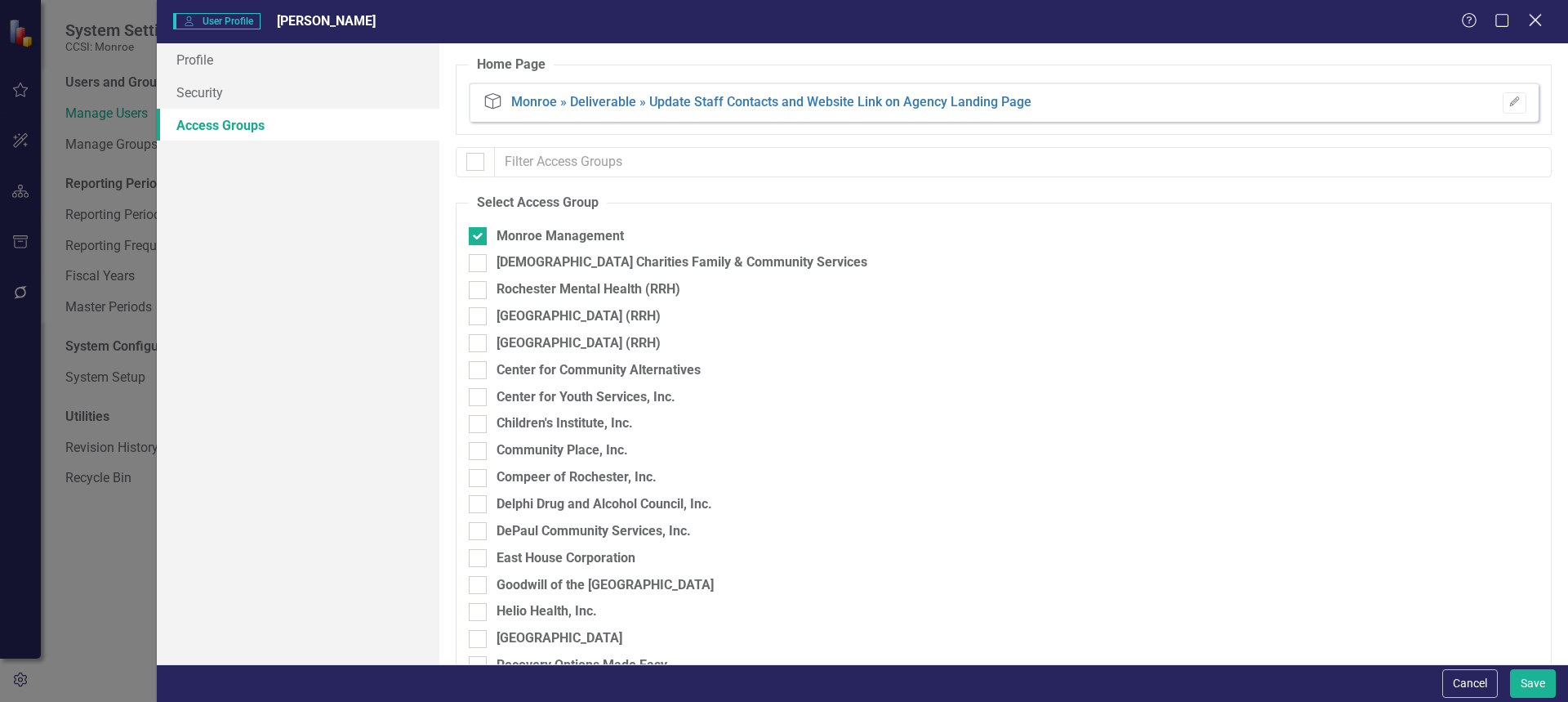
click at [1530, 24] on icon "Close" at bounding box center [1534, 19] width 20 height 16
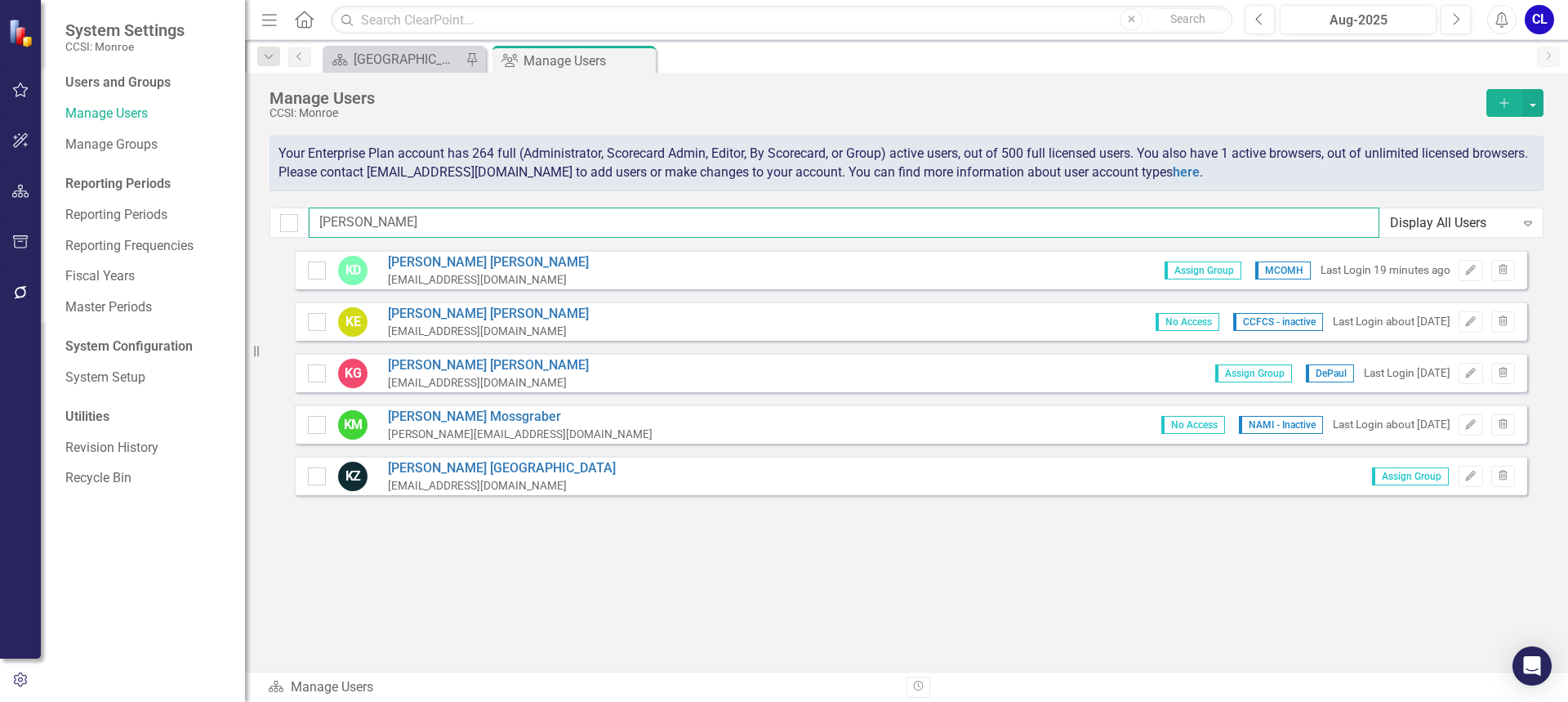
drag, startPoint x: 410, startPoint y: 220, endPoint x: 315, endPoint y: 205, distance: 96.2
click at [407, 220] on input "[PERSON_NAME]" at bounding box center [843, 222] width 1071 height 30
drag, startPoint x: 315, startPoint y: 205, endPoint x: 295, endPoint y: 203, distance: 20.1
click at [295, 203] on div "Manage Users CCSI: Monroe Add Your Enterprise Plan account has 264 full (Admini…" at bounding box center [905, 162] width 1322 height 177
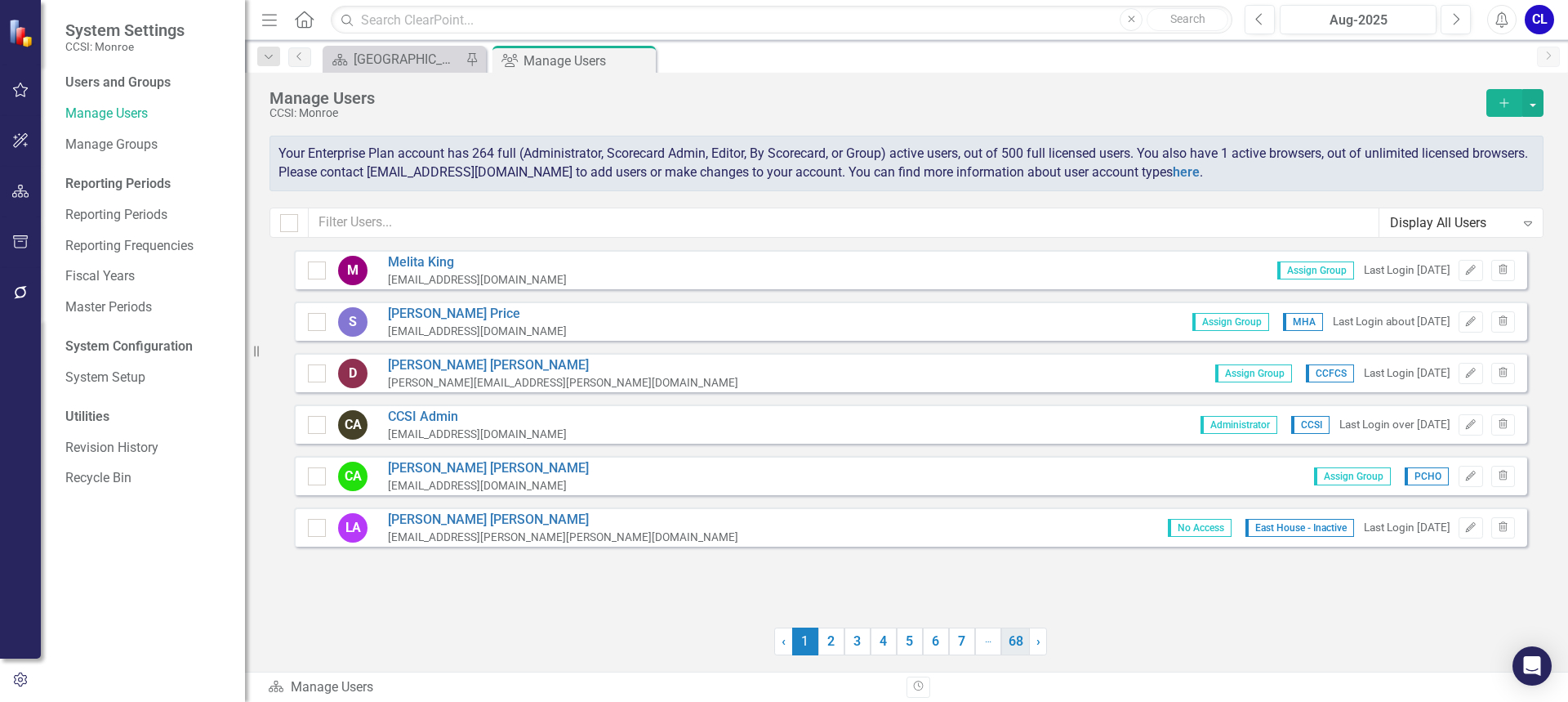
click at [1010, 644] on link "68" at bounding box center [1015, 641] width 28 height 27
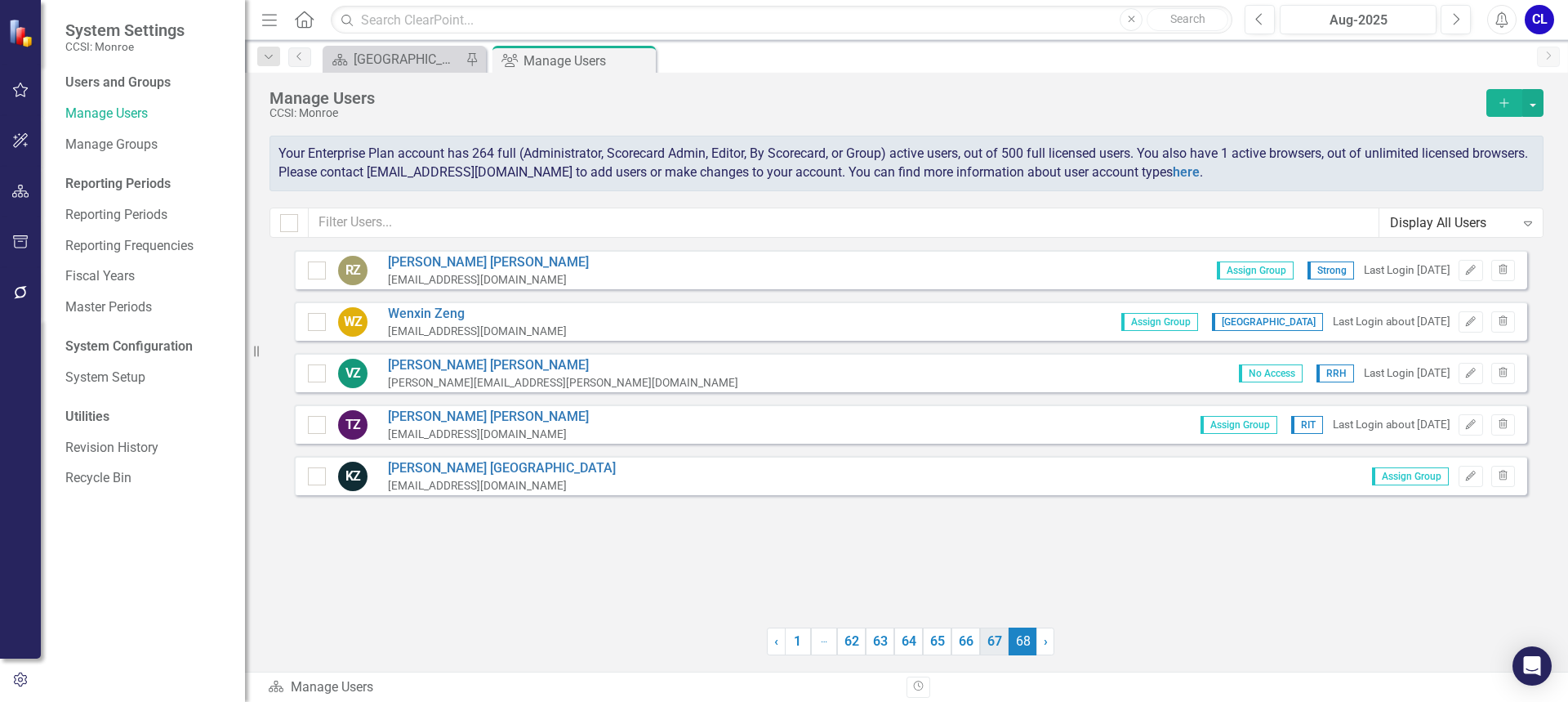
click at [988, 645] on link "67" at bounding box center [994, 641] width 28 height 27
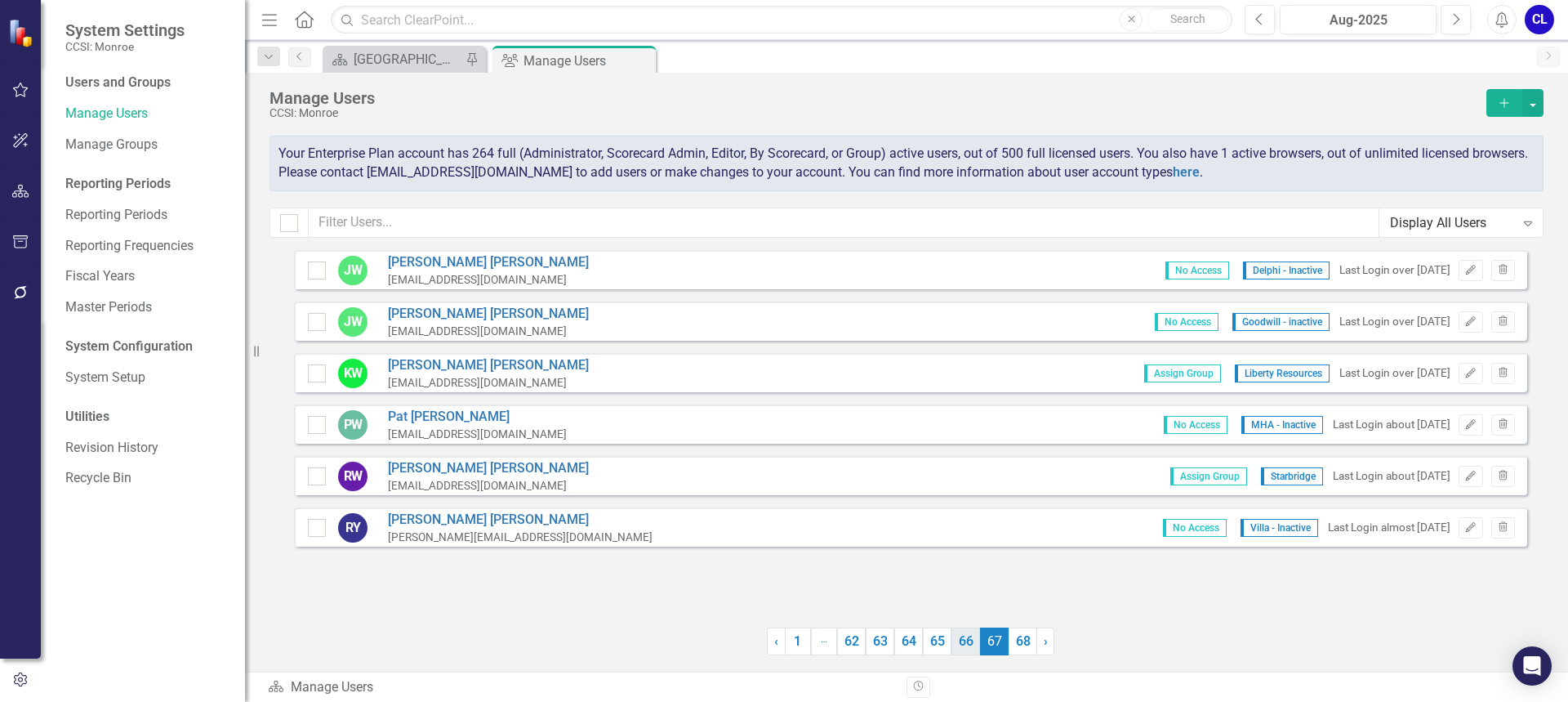
click at [974, 647] on link "66" at bounding box center [965, 641] width 28 height 27
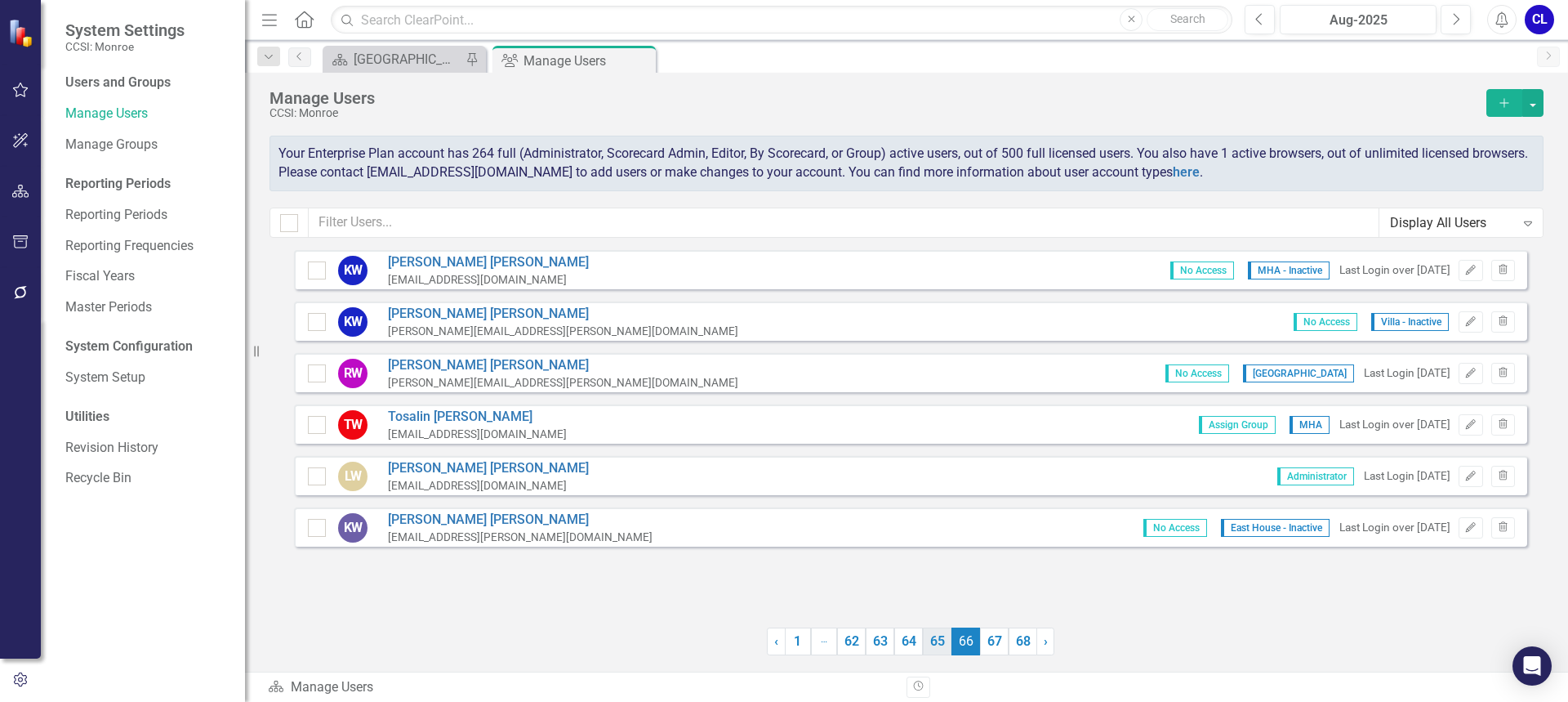
click at [939, 647] on link "65" at bounding box center [936, 641] width 28 height 27
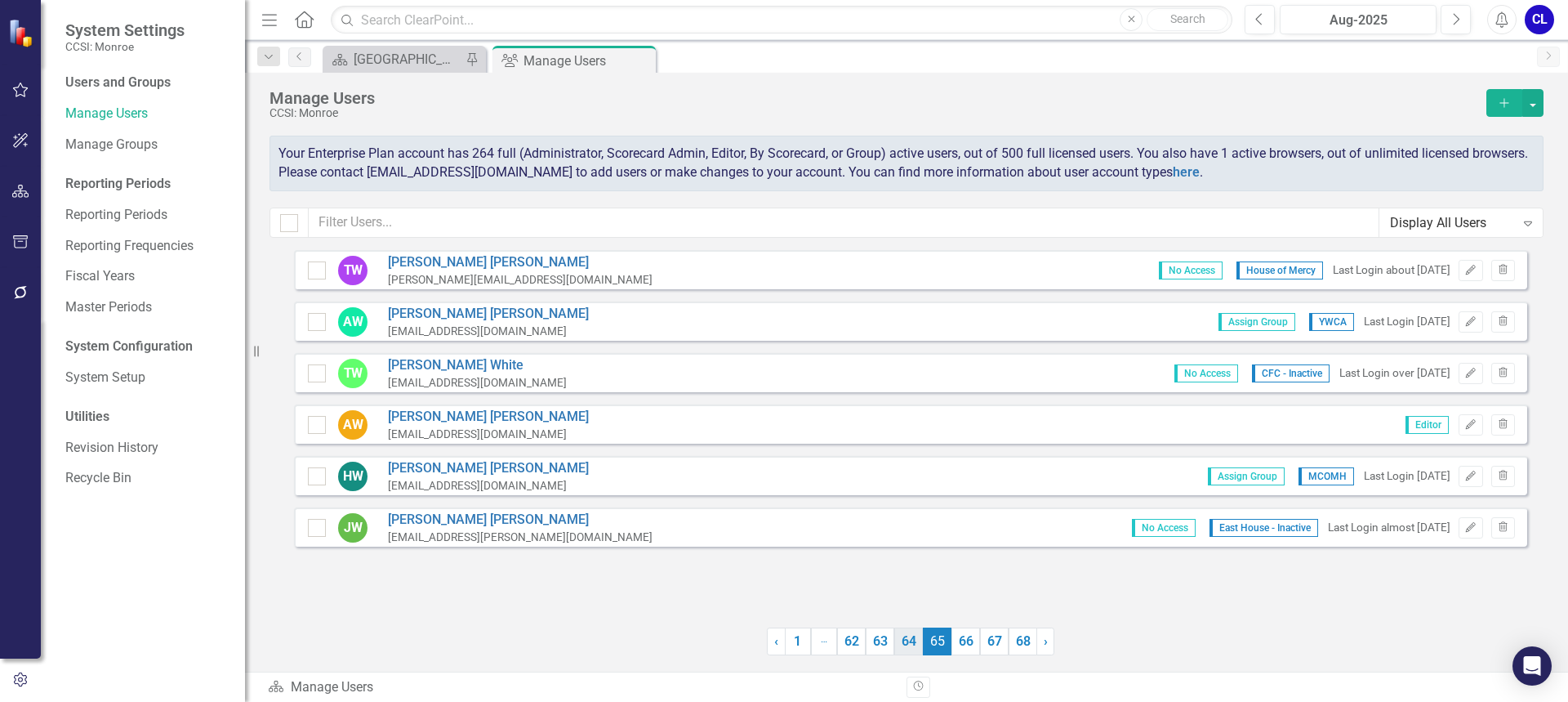
click at [908, 641] on link "64" at bounding box center [908, 641] width 28 height 27
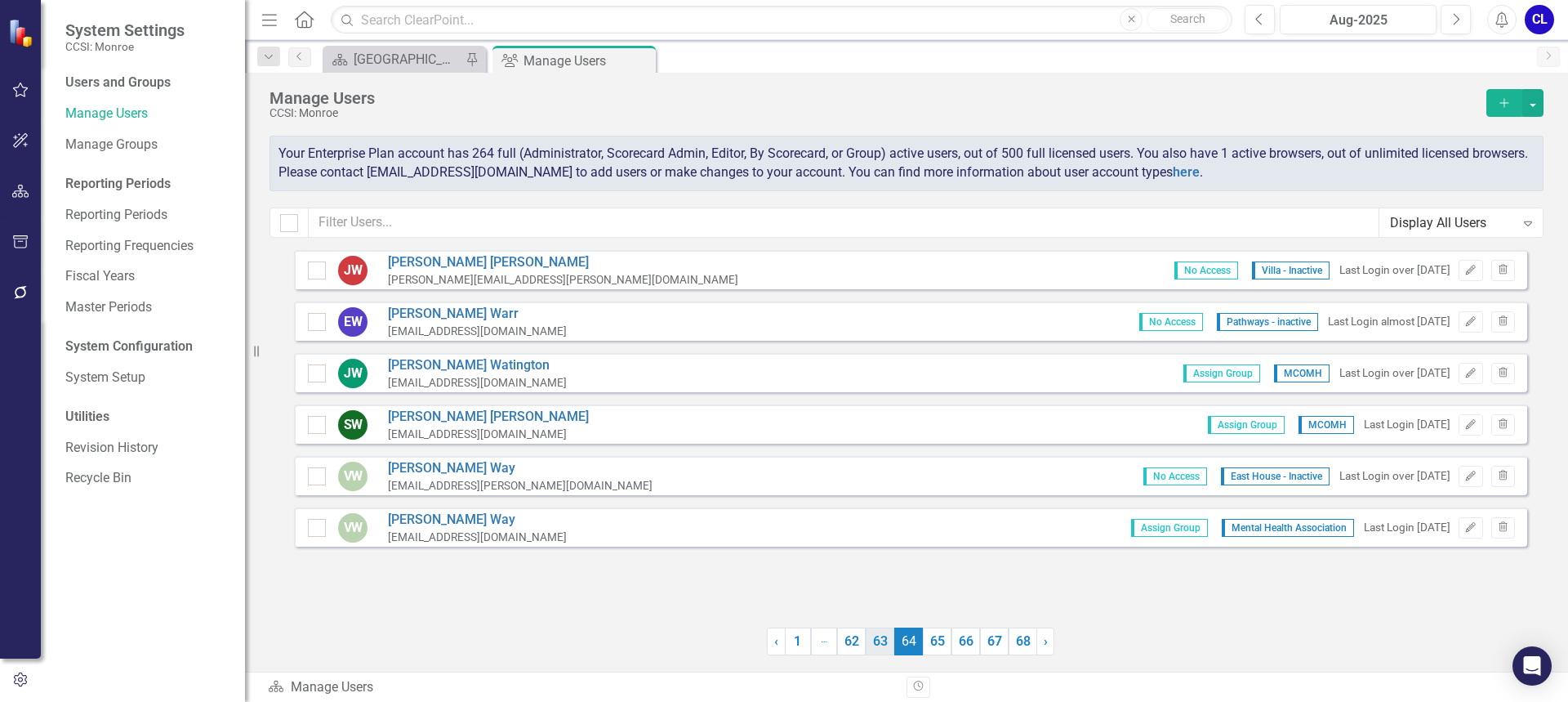
click at [881, 642] on link "63" at bounding box center [879, 641] width 28 height 27
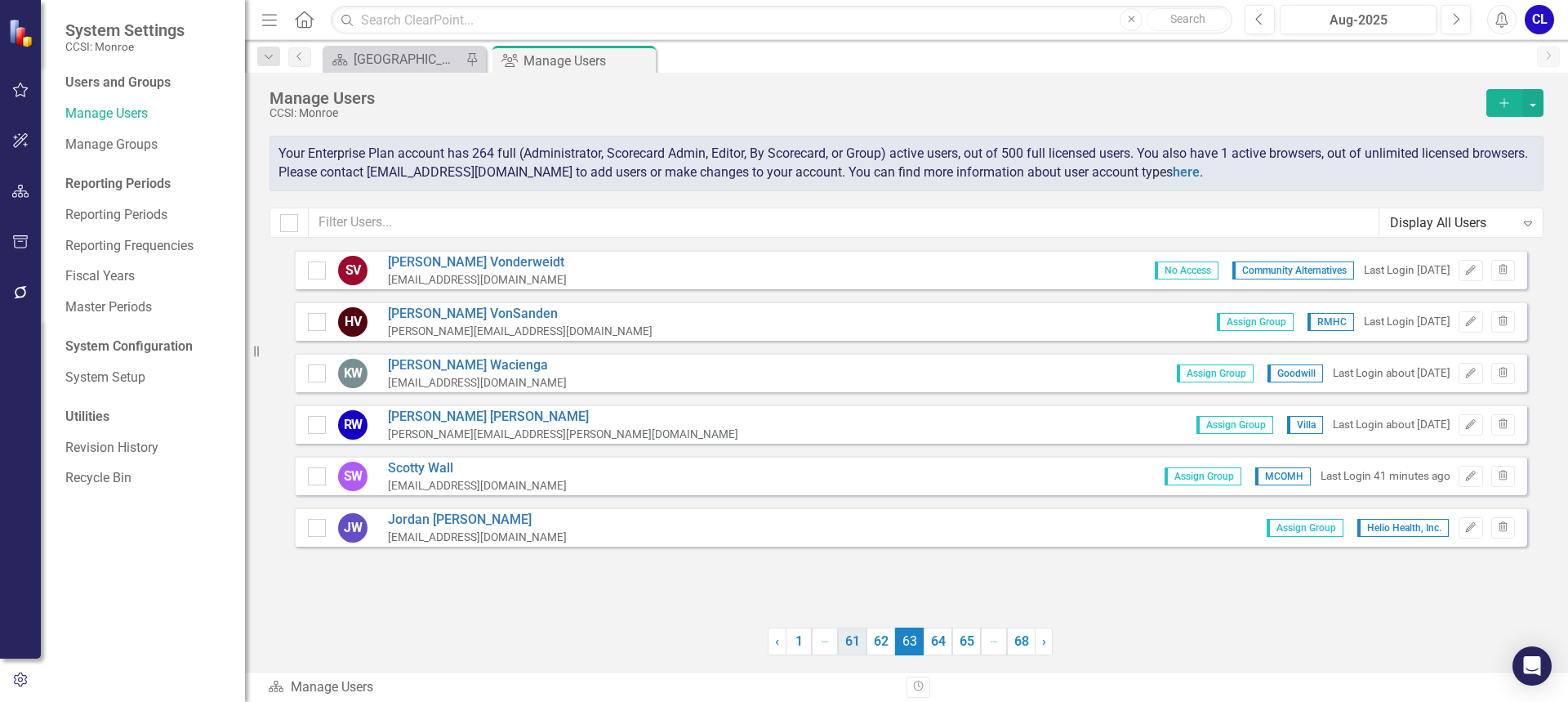
click at [862, 642] on link "61" at bounding box center [852, 641] width 28 height 27
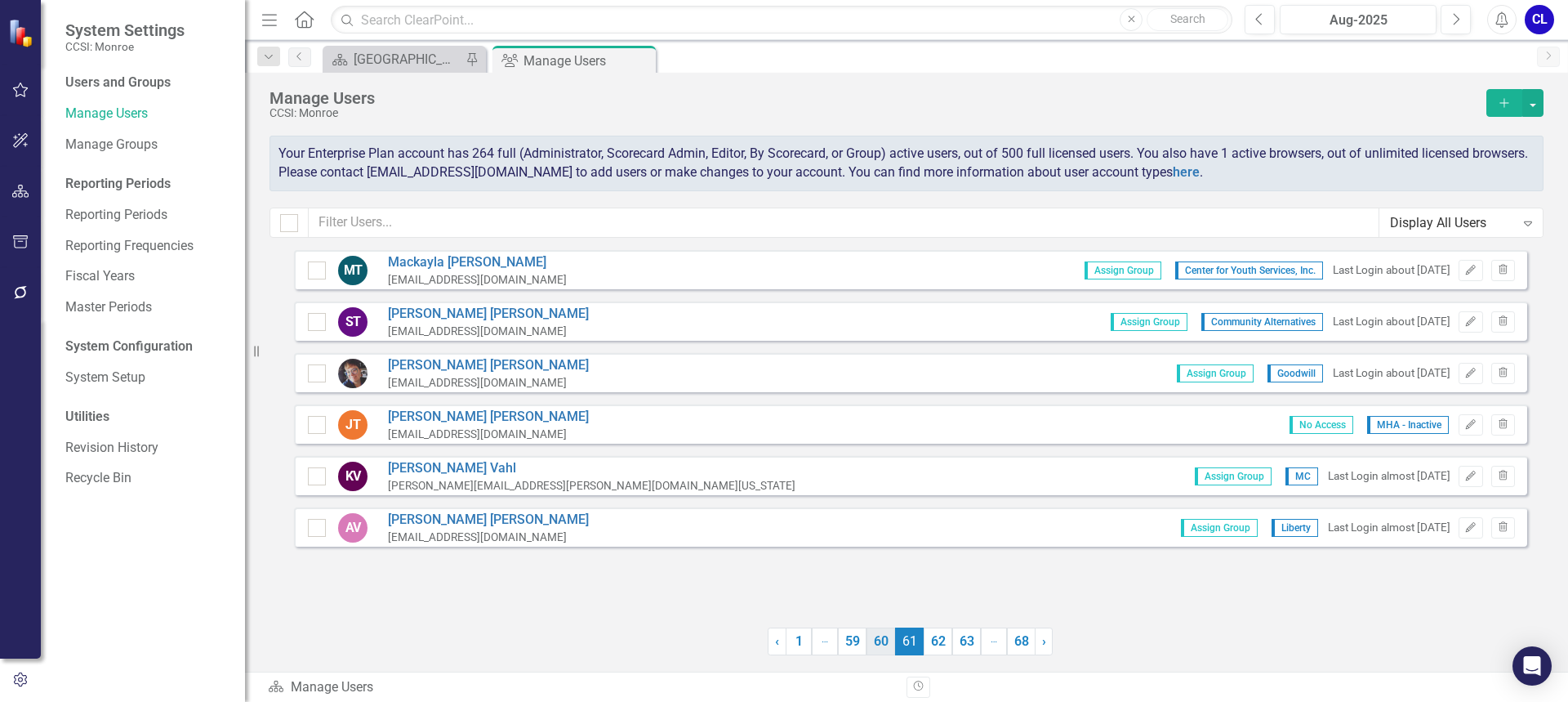
click at [881, 644] on link "60" at bounding box center [880, 641] width 28 height 27
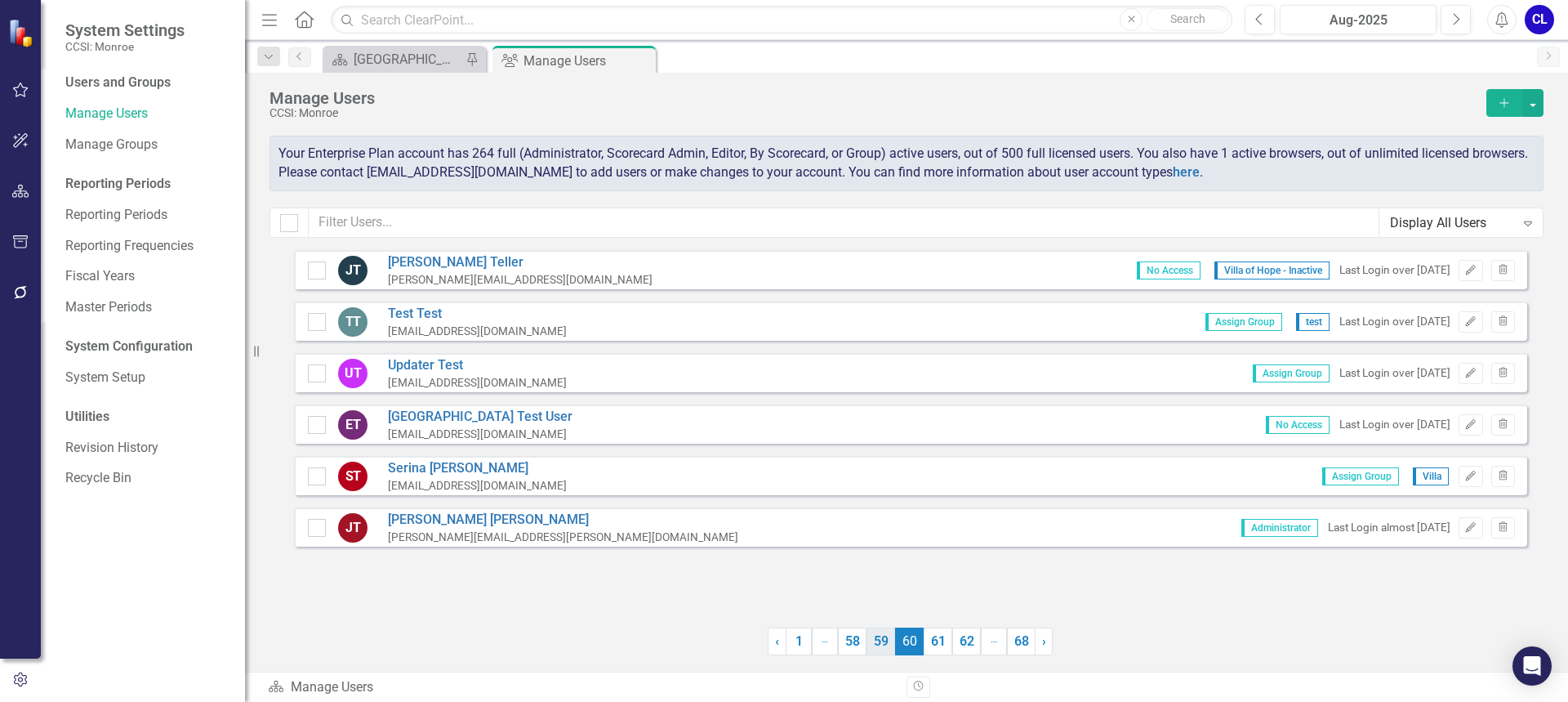
click at [884, 639] on link "59" at bounding box center [880, 641] width 28 height 27
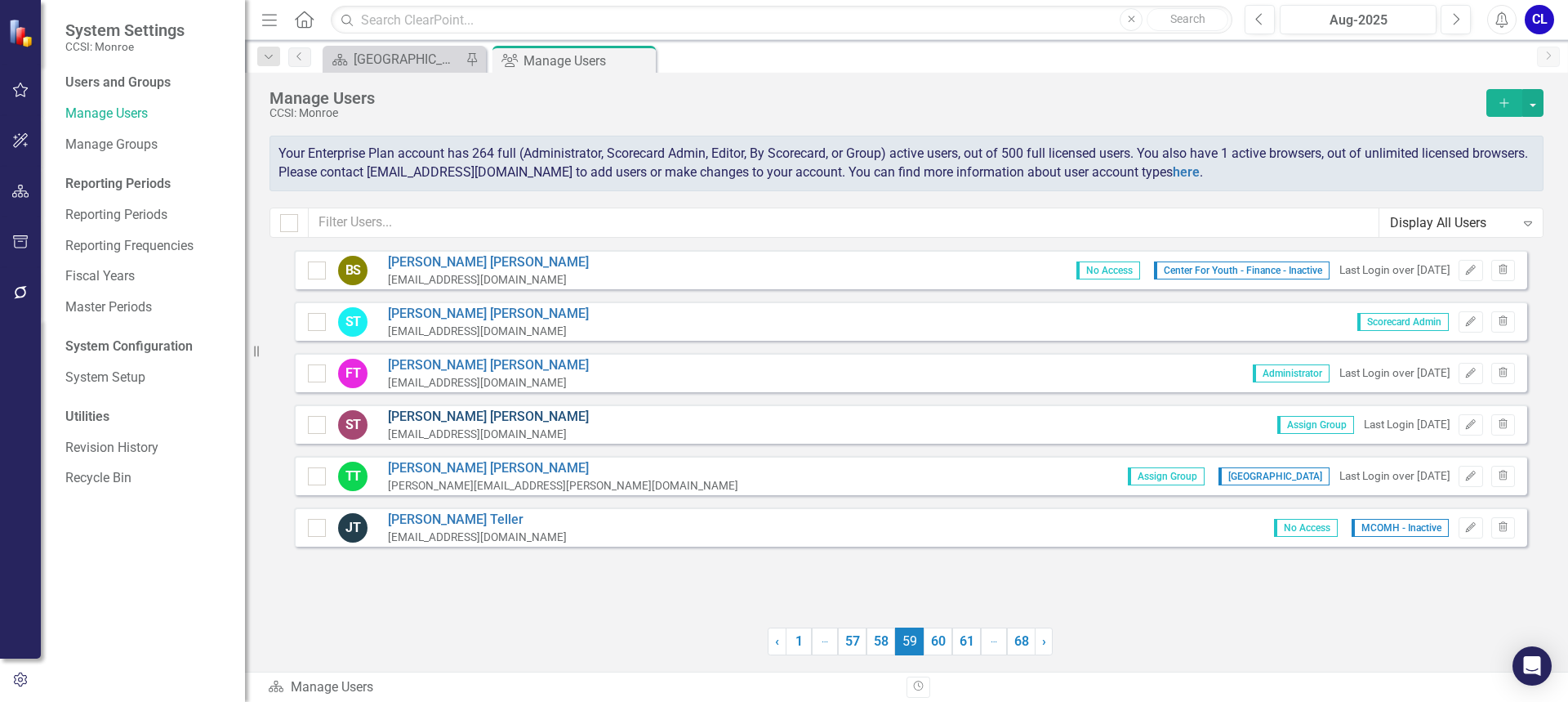
click at [435, 414] on link "[PERSON_NAME]" at bounding box center [488, 416] width 201 height 19
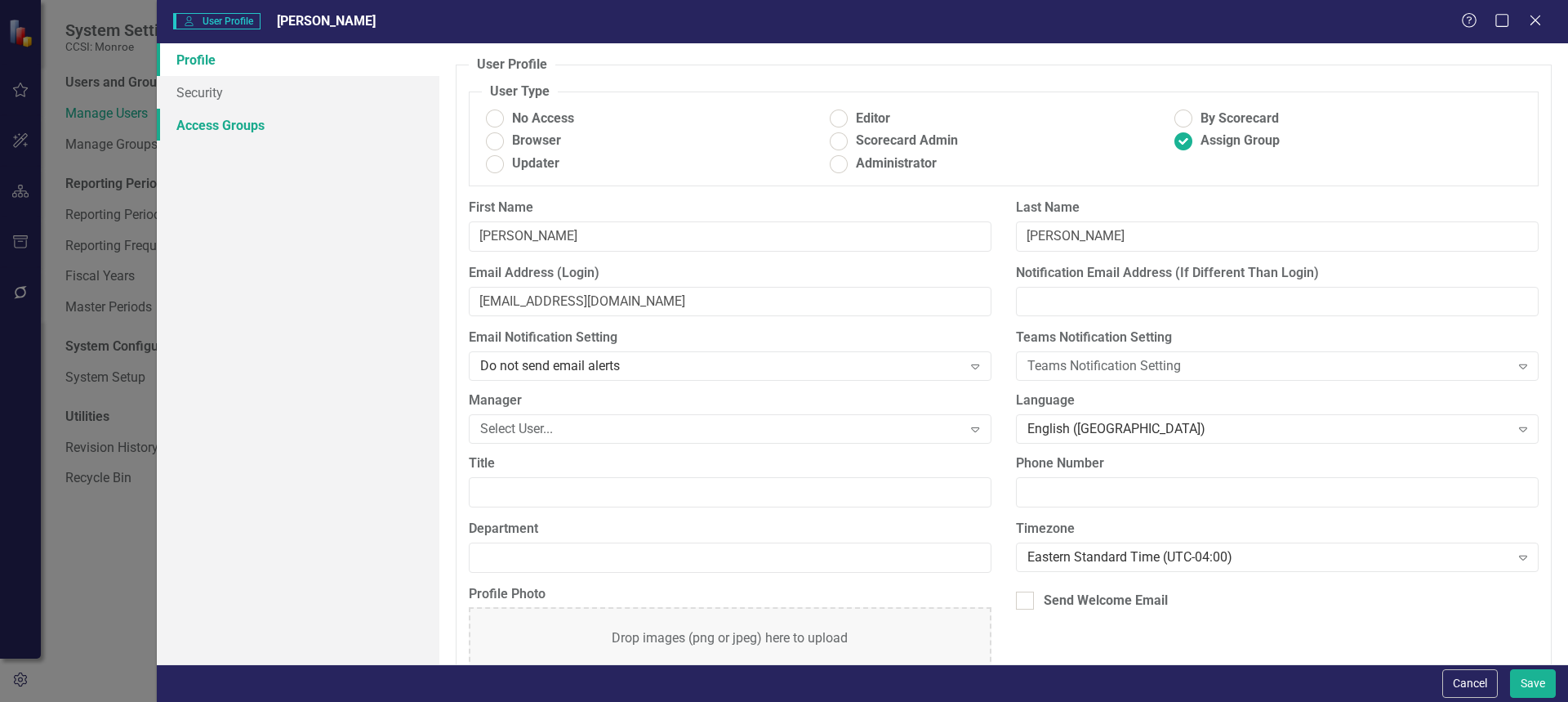
click at [248, 118] on link "Access Groups" at bounding box center [298, 125] width 283 height 33
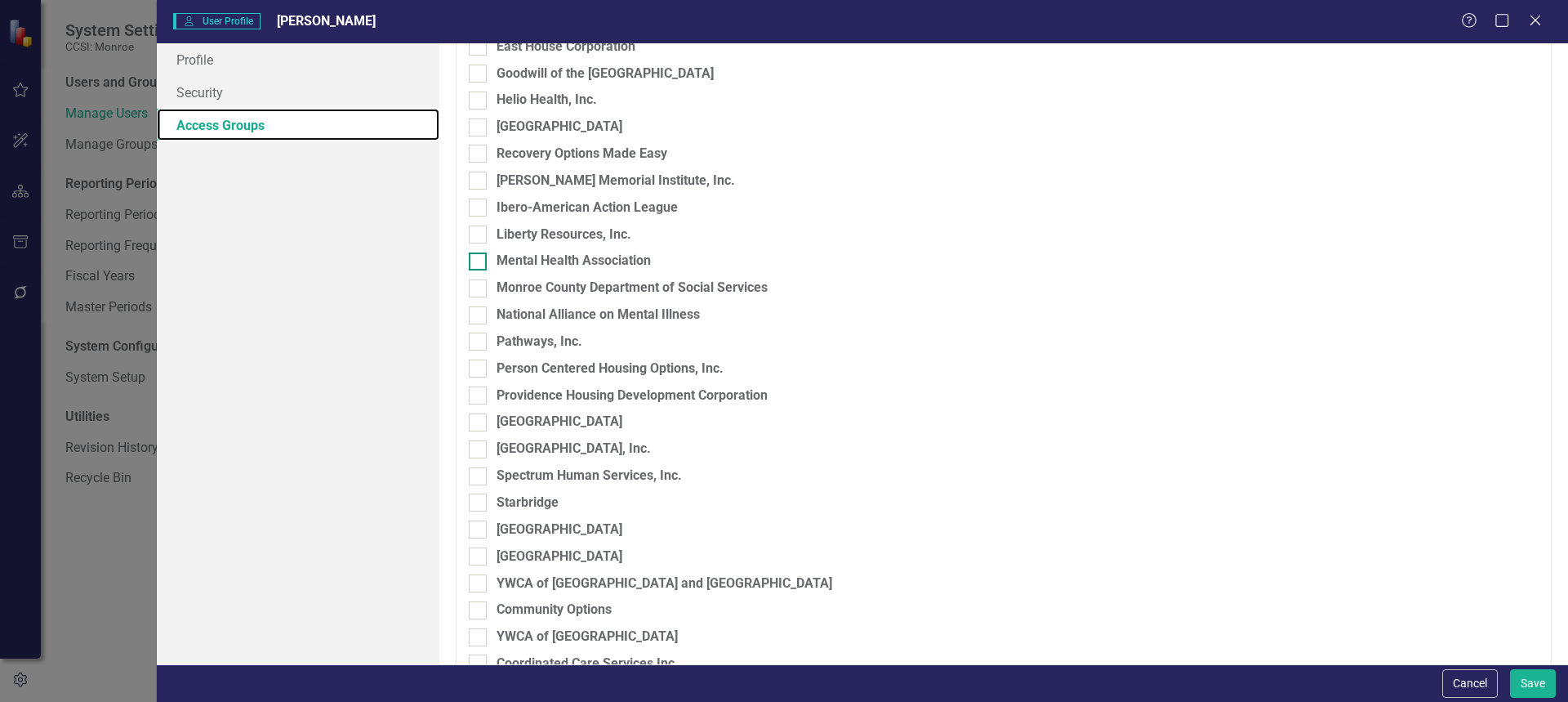
scroll to position [738, 0]
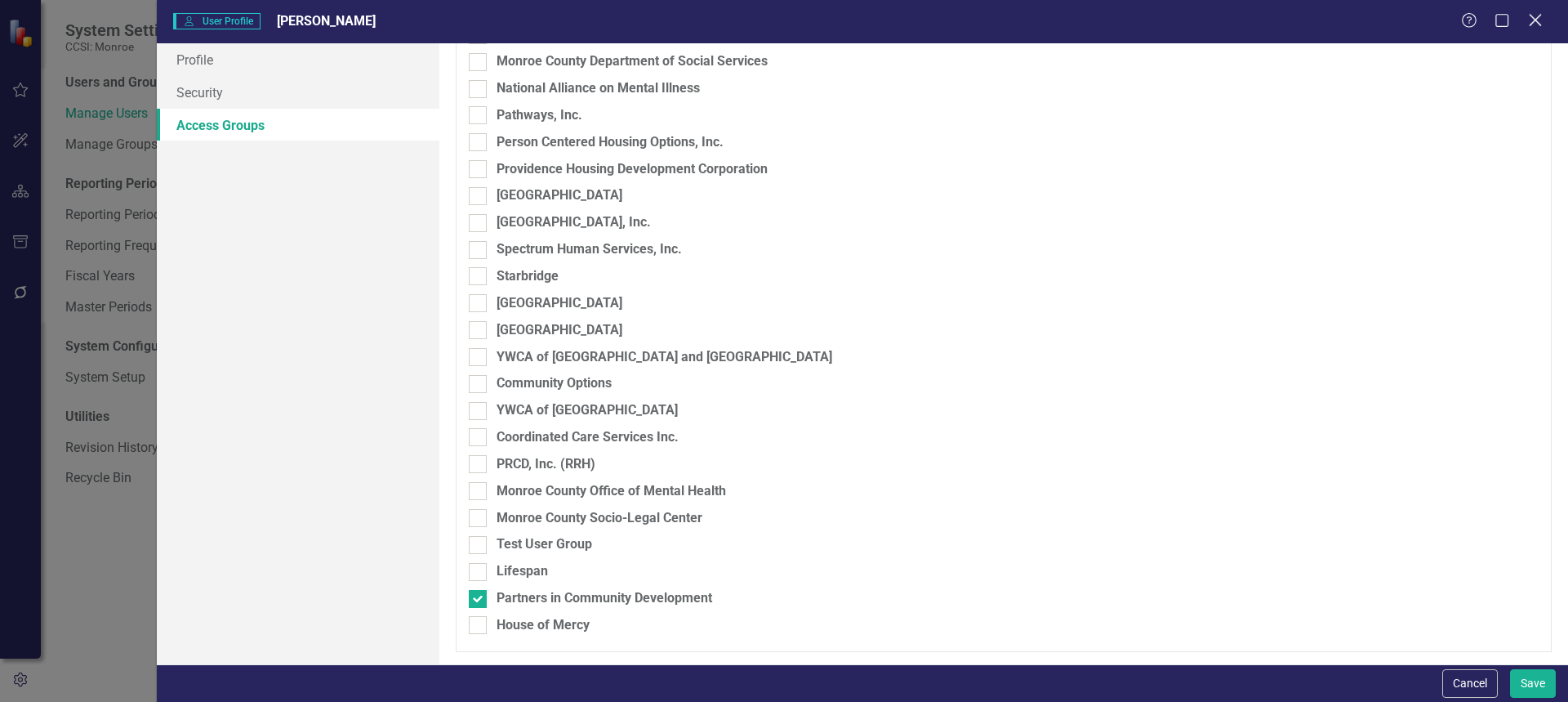
click at [1531, 18] on icon "Close" at bounding box center [1534, 19] width 20 height 16
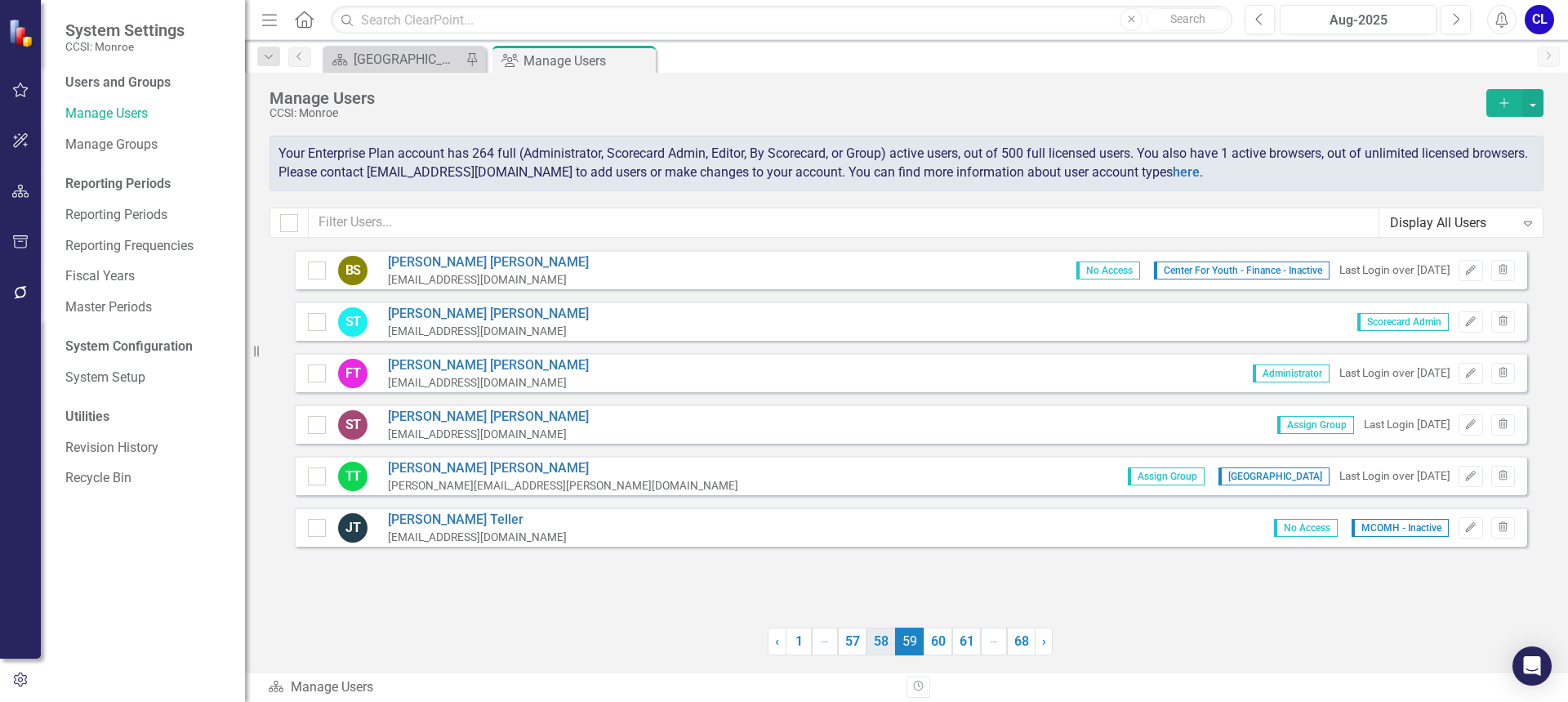
click at [884, 640] on link "58" at bounding box center [880, 641] width 28 height 27
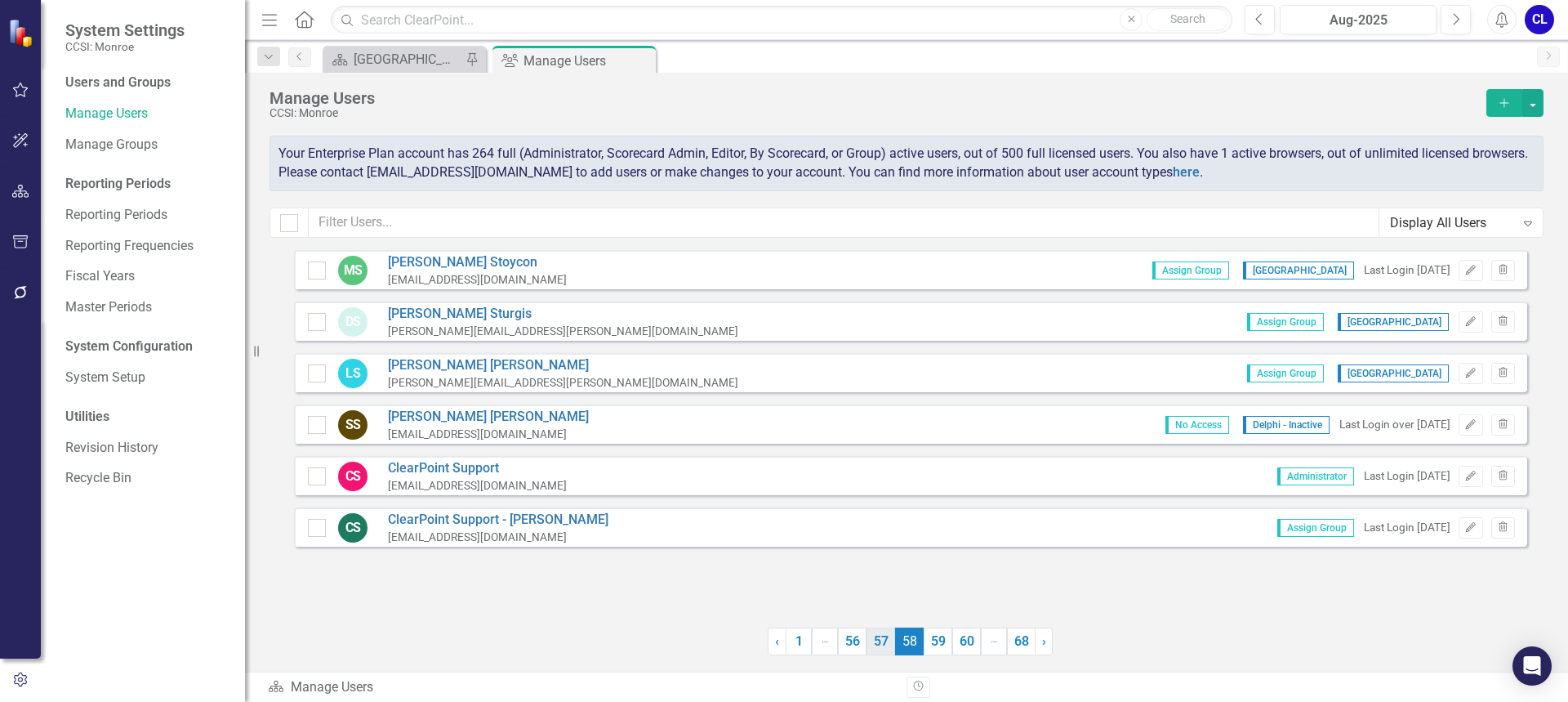
click at [873, 641] on link "57" at bounding box center [880, 641] width 28 height 27
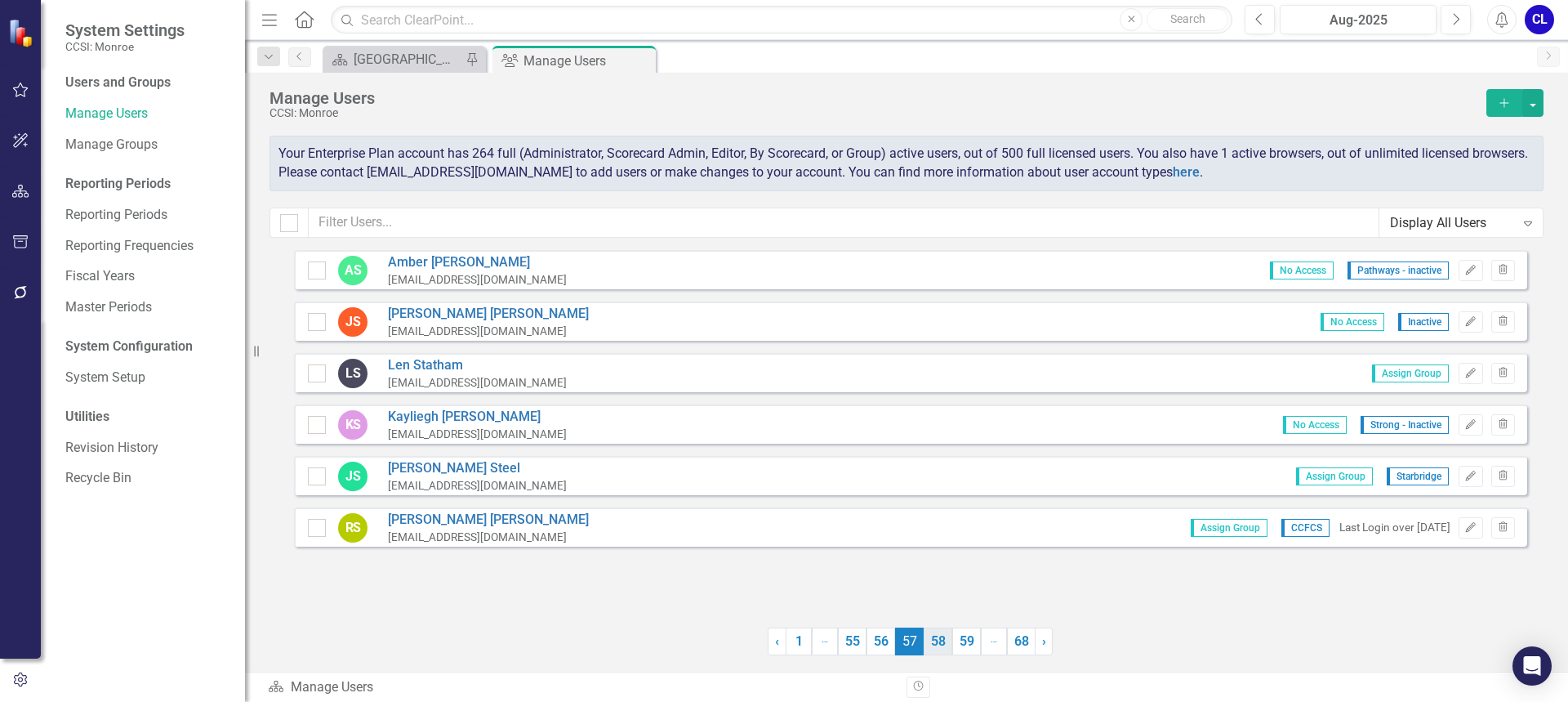
click at [941, 637] on link "58" at bounding box center [937, 641] width 28 height 27
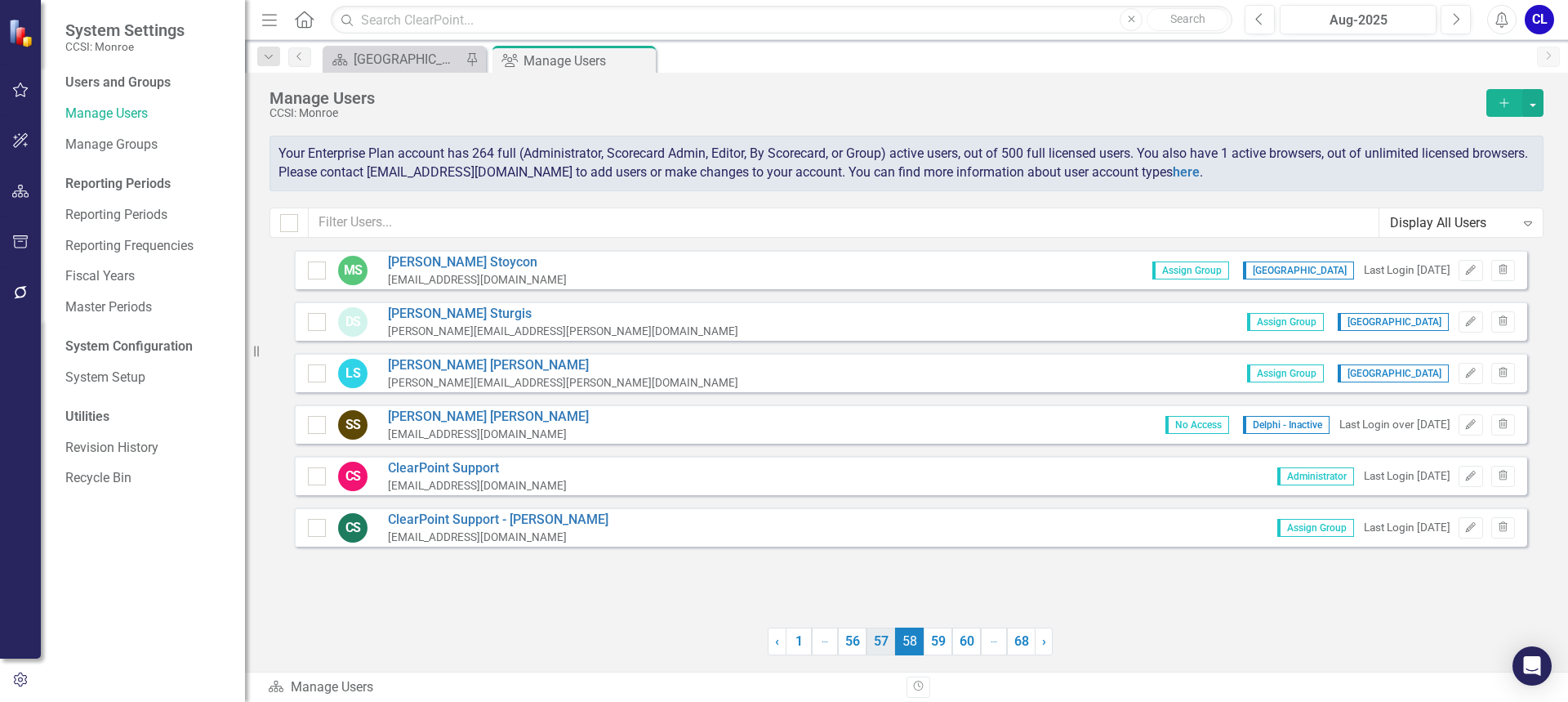
click at [885, 640] on link "57" at bounding box center [880, 641] width 28 height 27
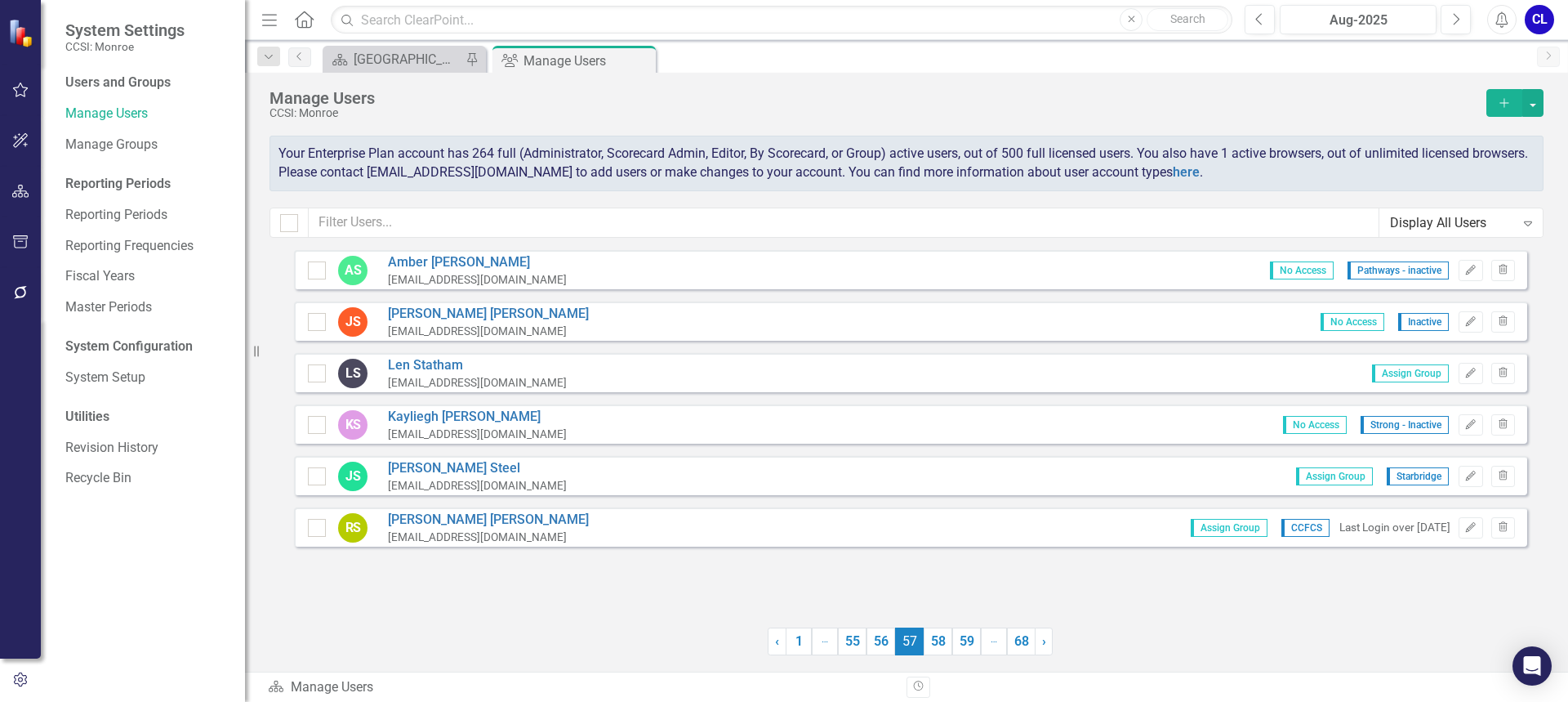
click at [885, 640] on link "56" at bounding box center [880, 641] width 28 height 27
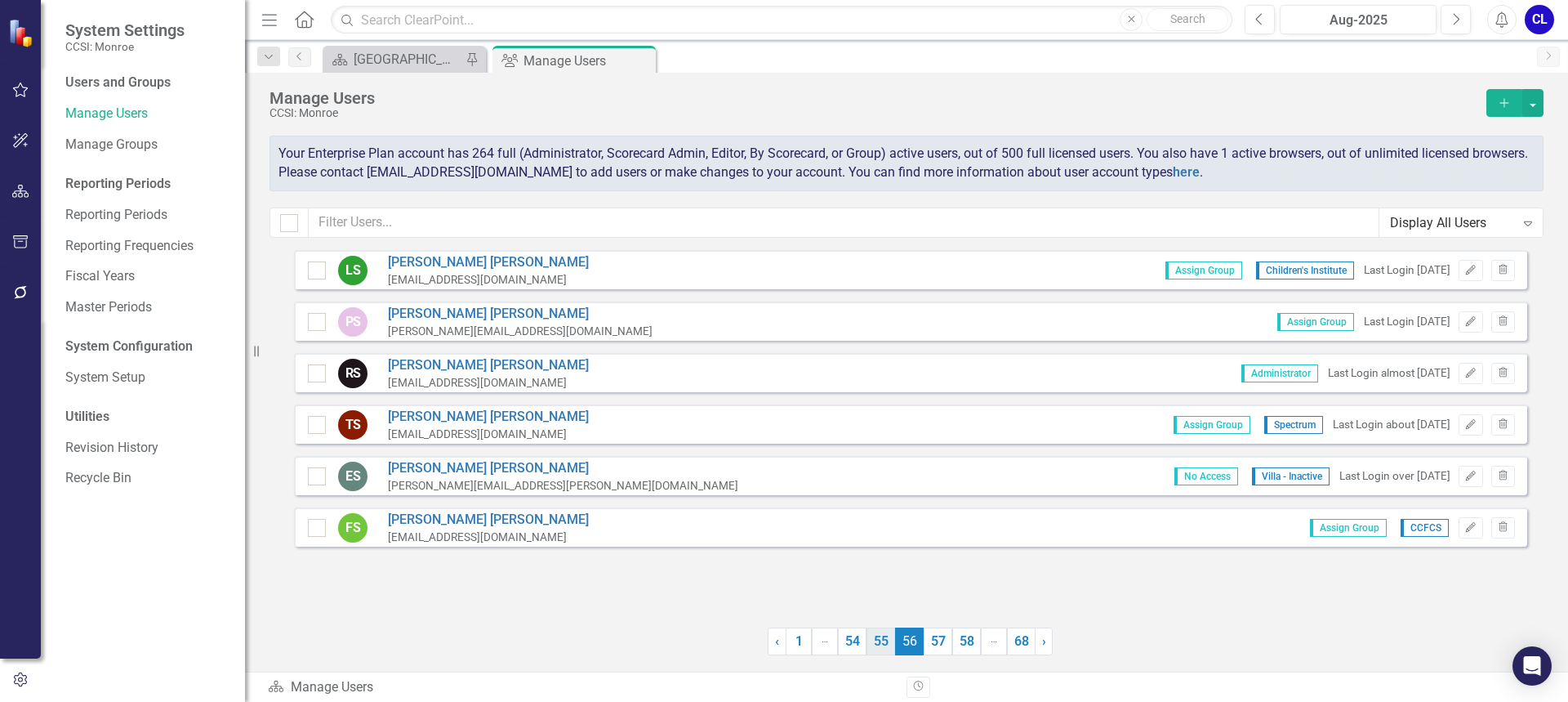
click at [870, 641] on link "55" at bounding box center [880, 641] width 28 height 27
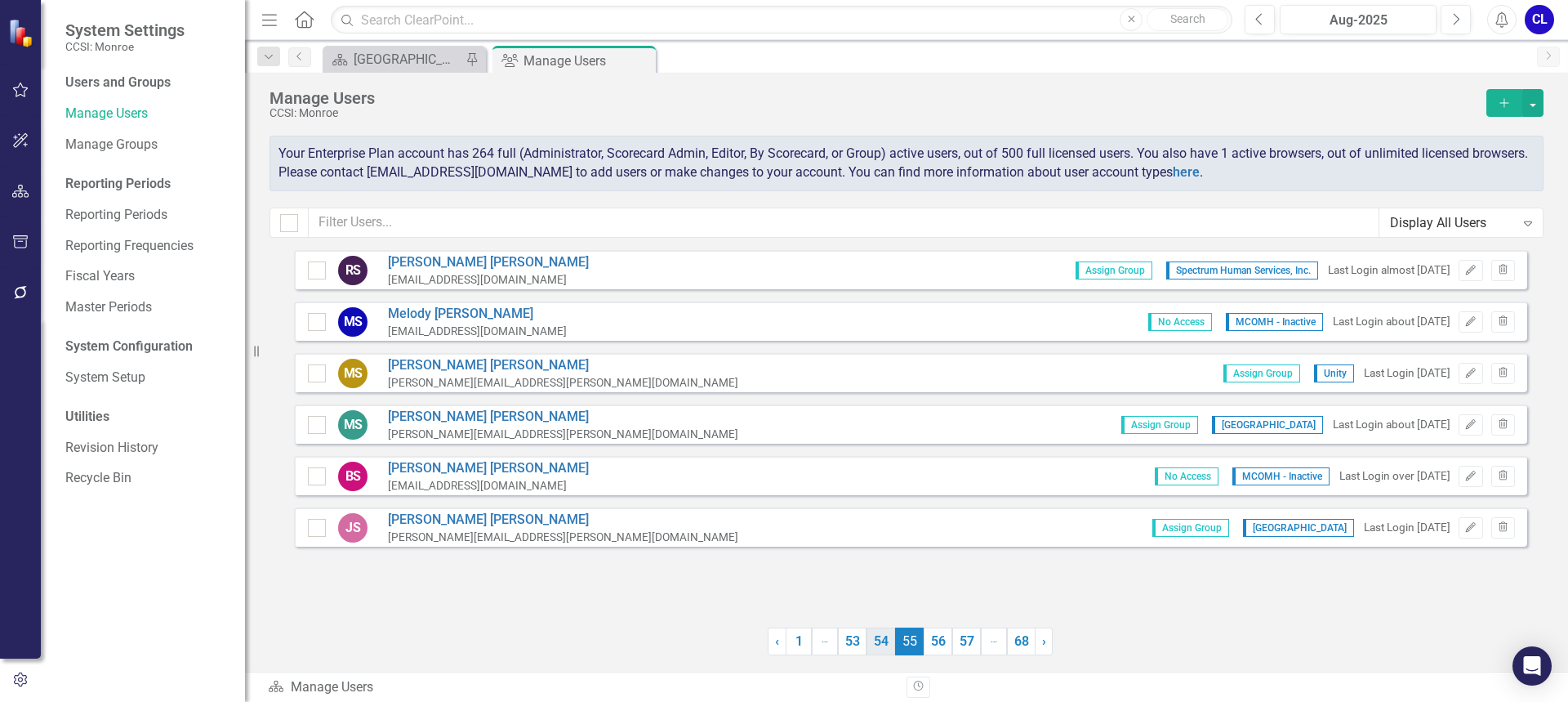
click at [871, 640] on link "54" at bounding box center [880, 641] width 28 height 27
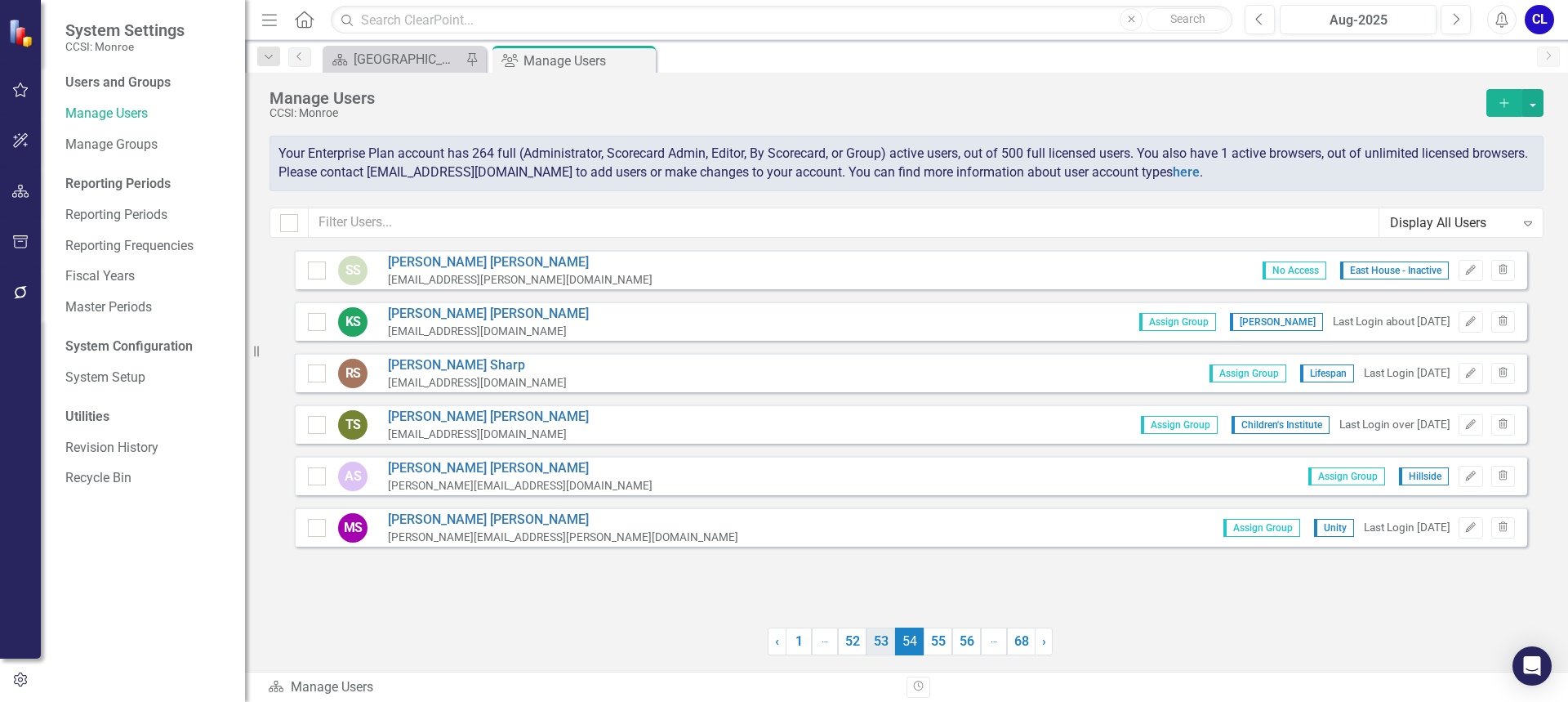
click at [873, 642] on link "53" at bounding box center [880, 641] width 28 height 27
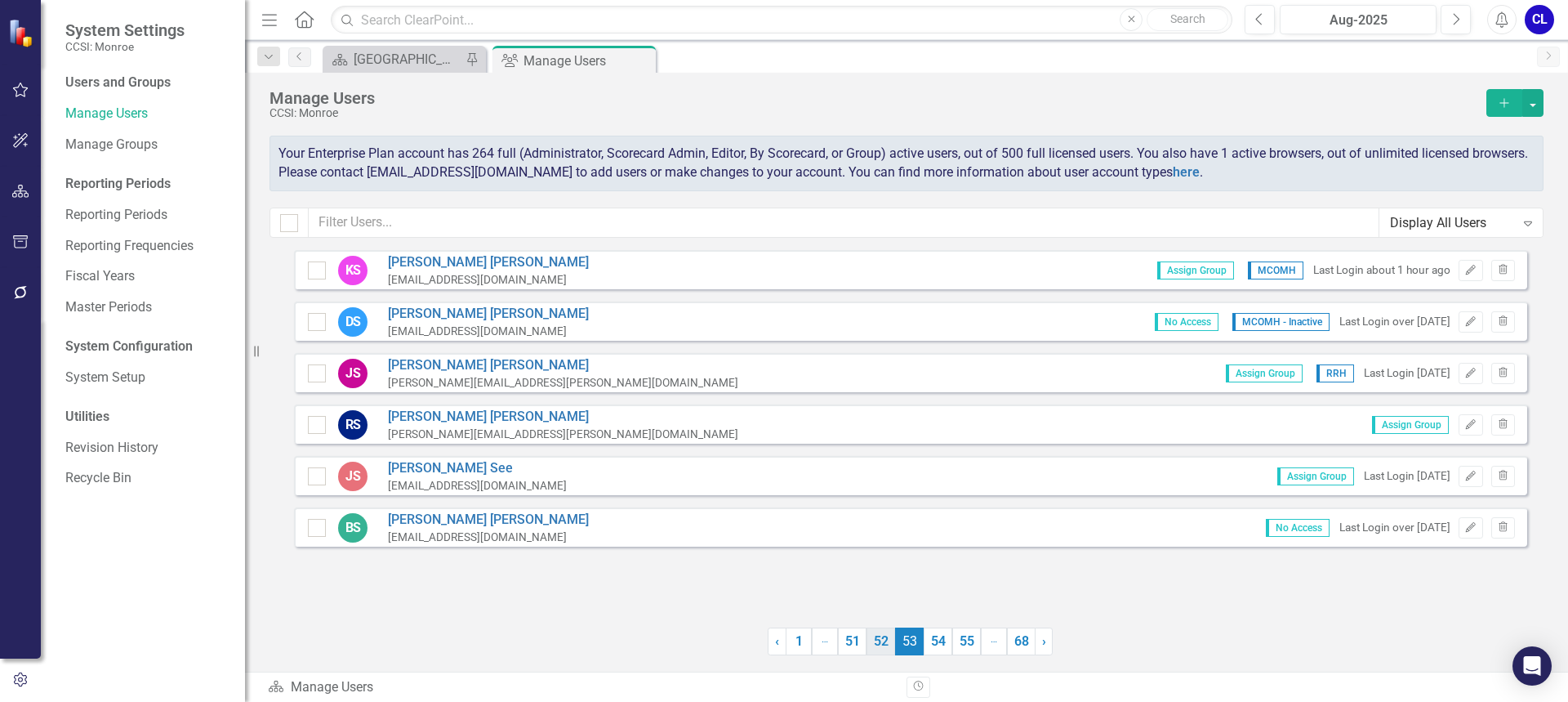
click at [874, 644] on link "52" at bounding box center [880, 641] width 28 height 27
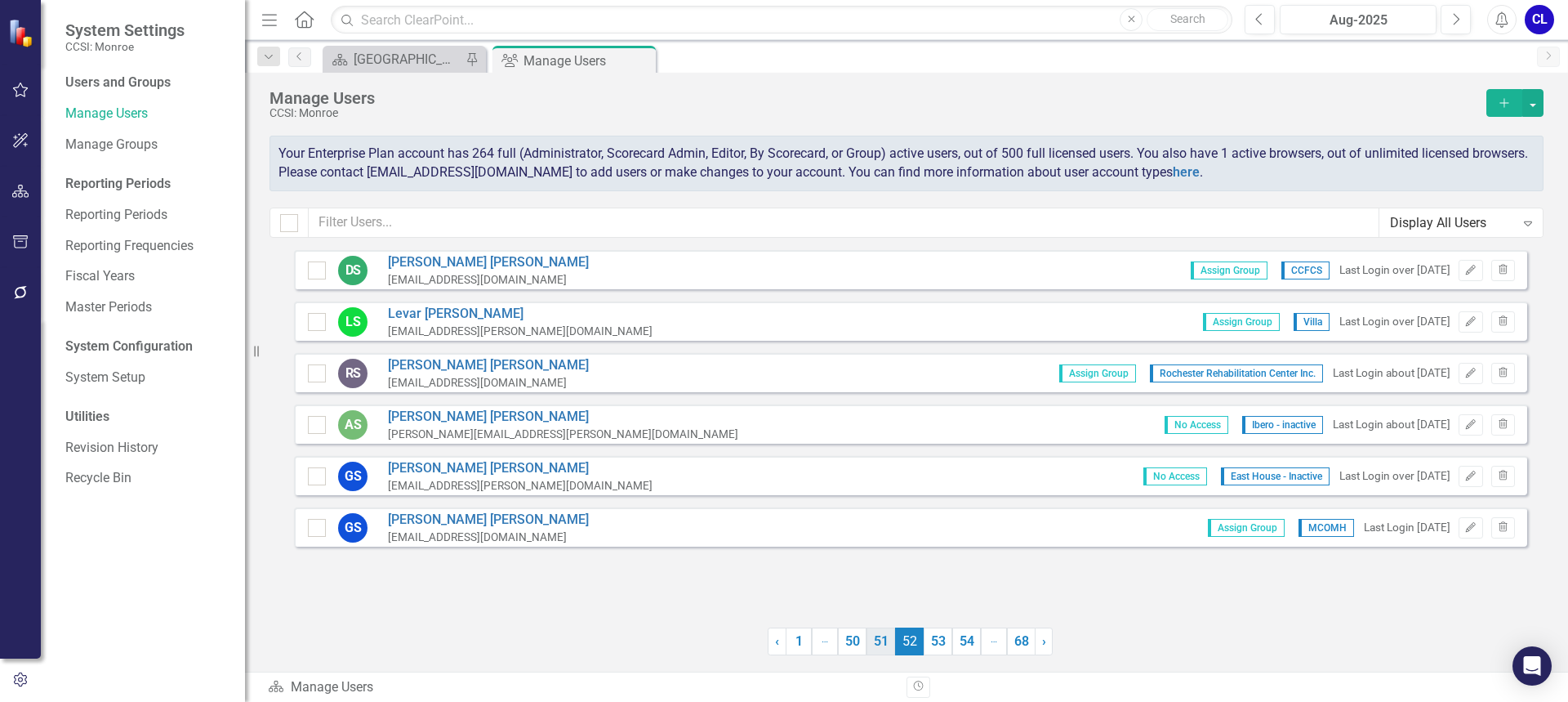
click at [872, 644] on link "51" at bounding box center [880, 641] width 28 height 27
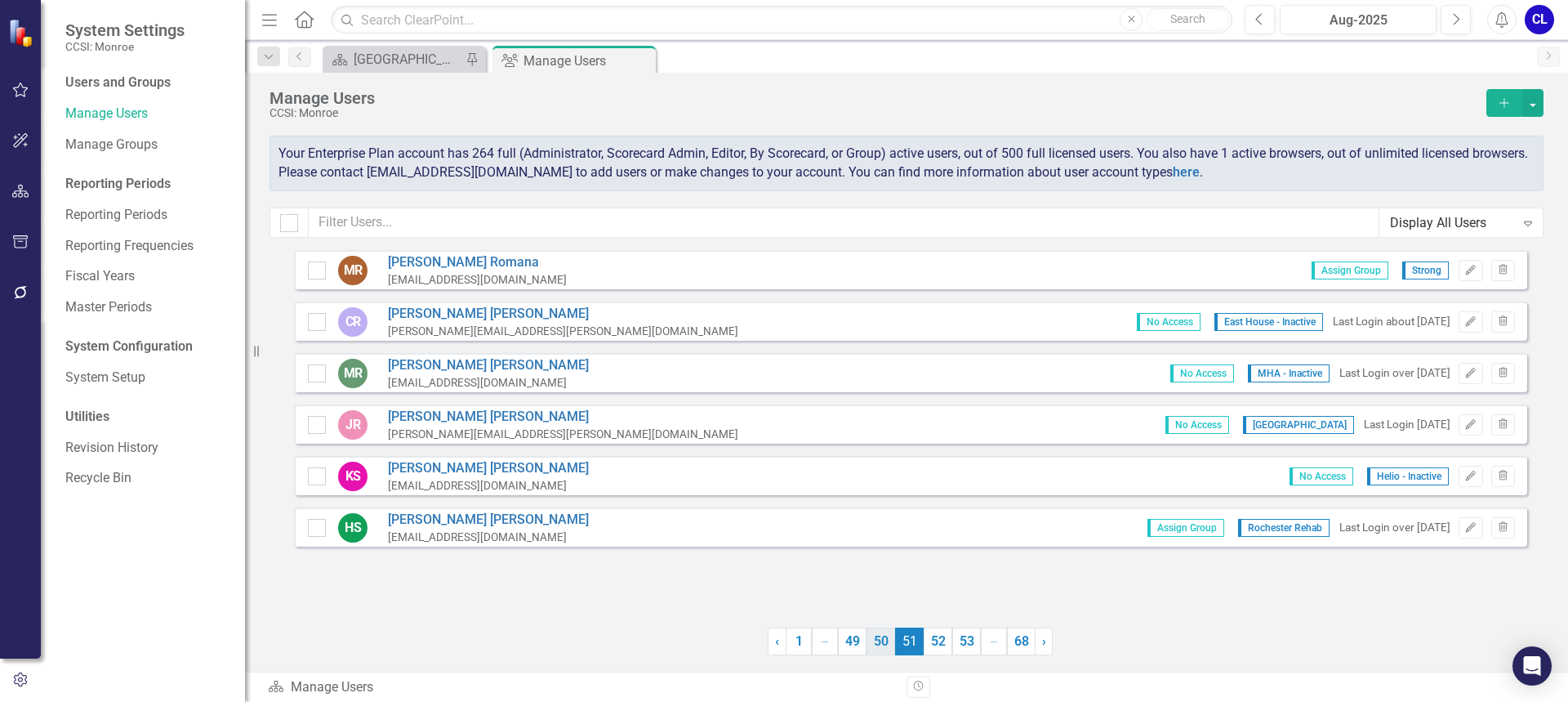
click at [869, 645] on link "50" at bounding box center [880, 641] width 28 height 27
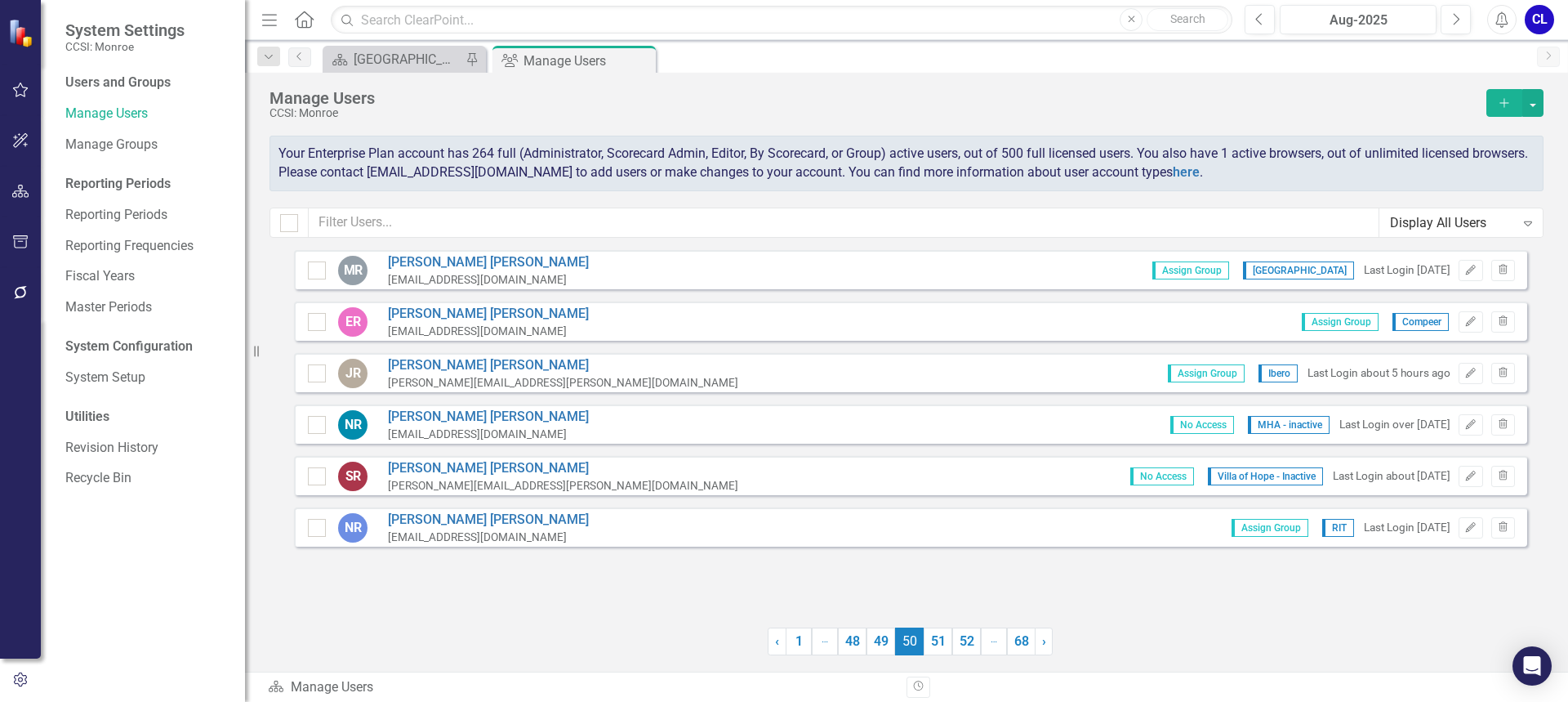
click at [869, 645] on link "49" at bounding box center [880, 641] width 28 height 27
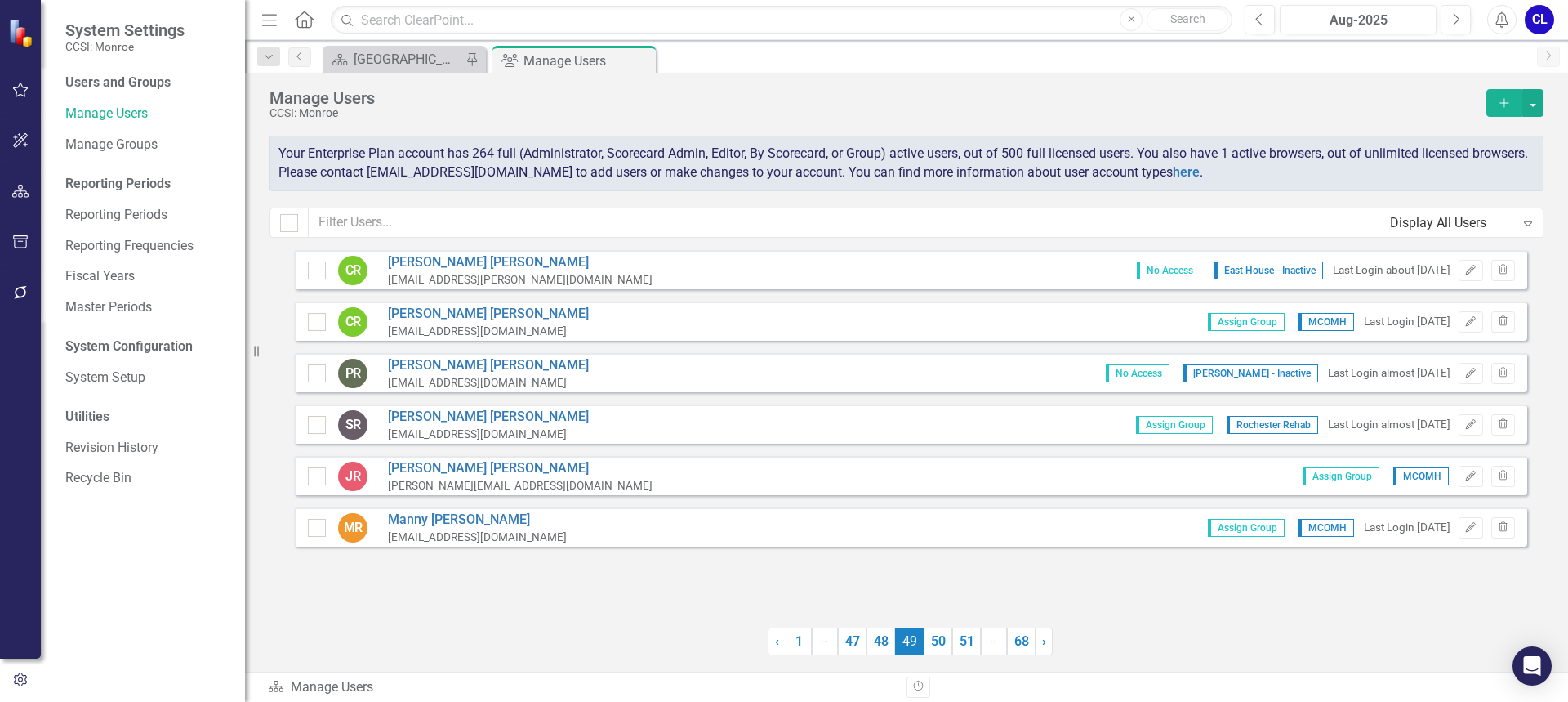
click at [869, 645] on link "48" at bounding box center [880, 641] width 28 height 27
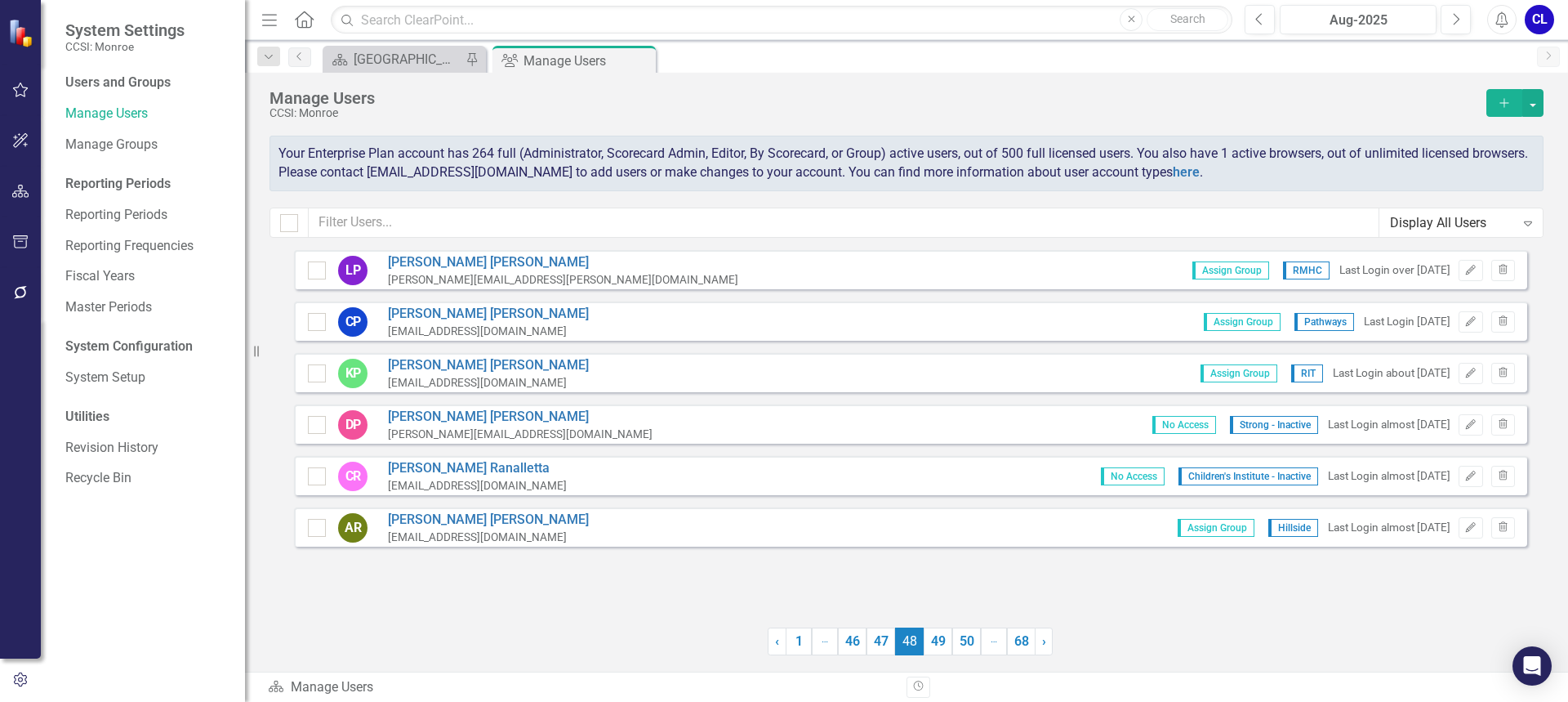
click at [869, 645] on link "47" at bounding box center [880, 641] width 28 height 27
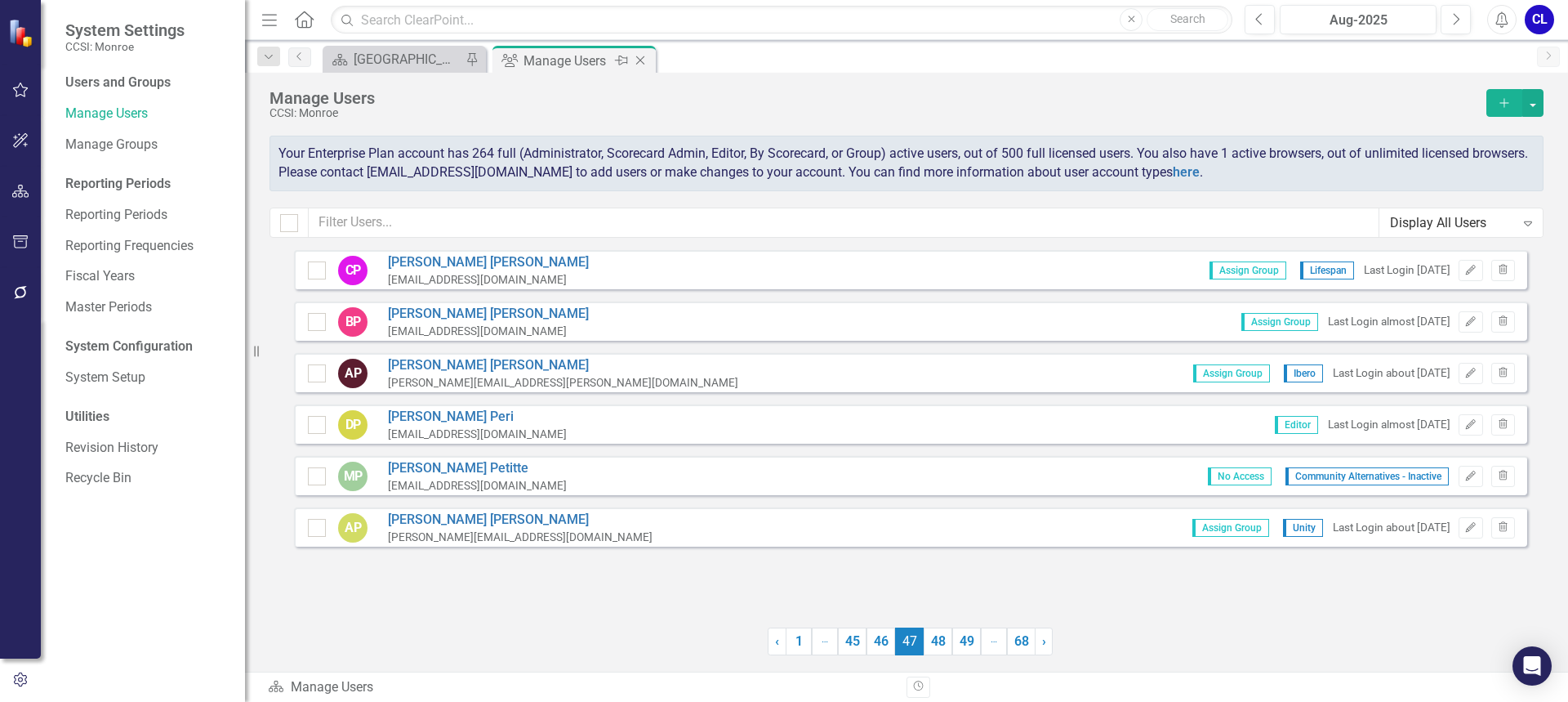
click at [639, 58] on icon "Close" at bounding box center [640, 60] width 16 height 13
